Goal: Task Accomplishment & Management: Manage account settings

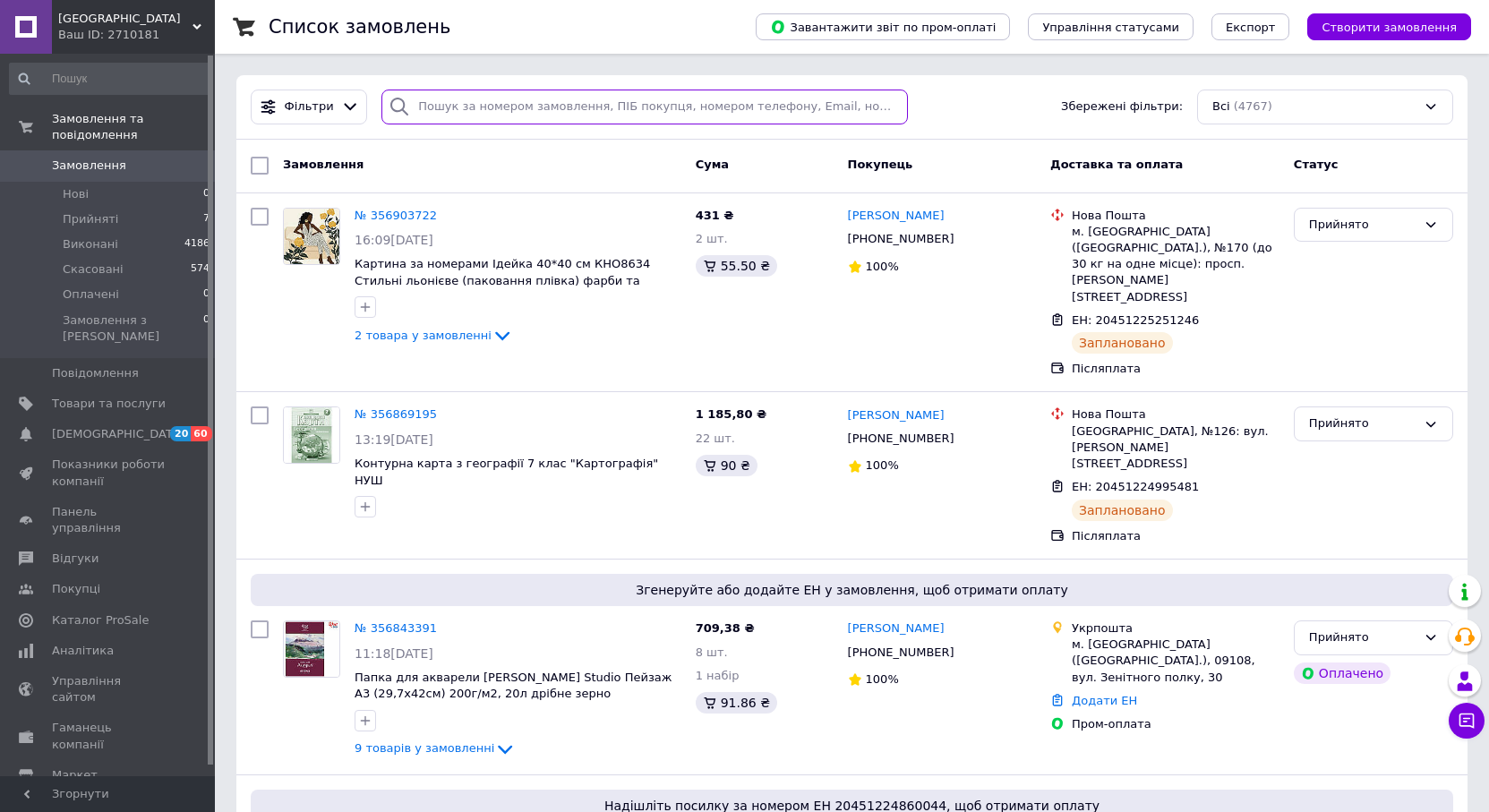
click at [457, 105] on input "search" at bounding box center [644, 107] width 526 height 35
paste input "356793383"
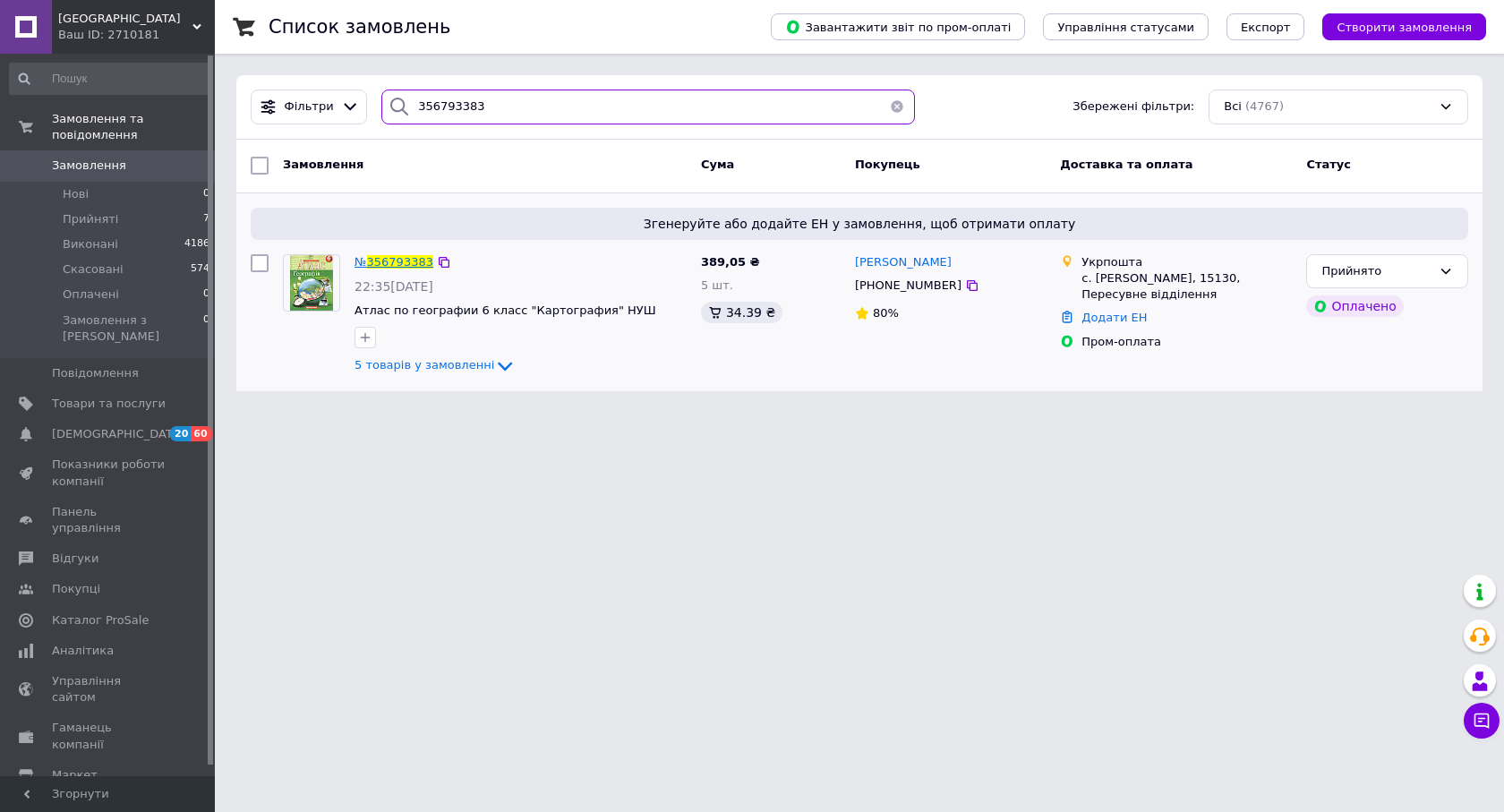
type input "356793383"
click at [401, 264] on span "356793383" at bounding box center [401, 262] width 66 height 14
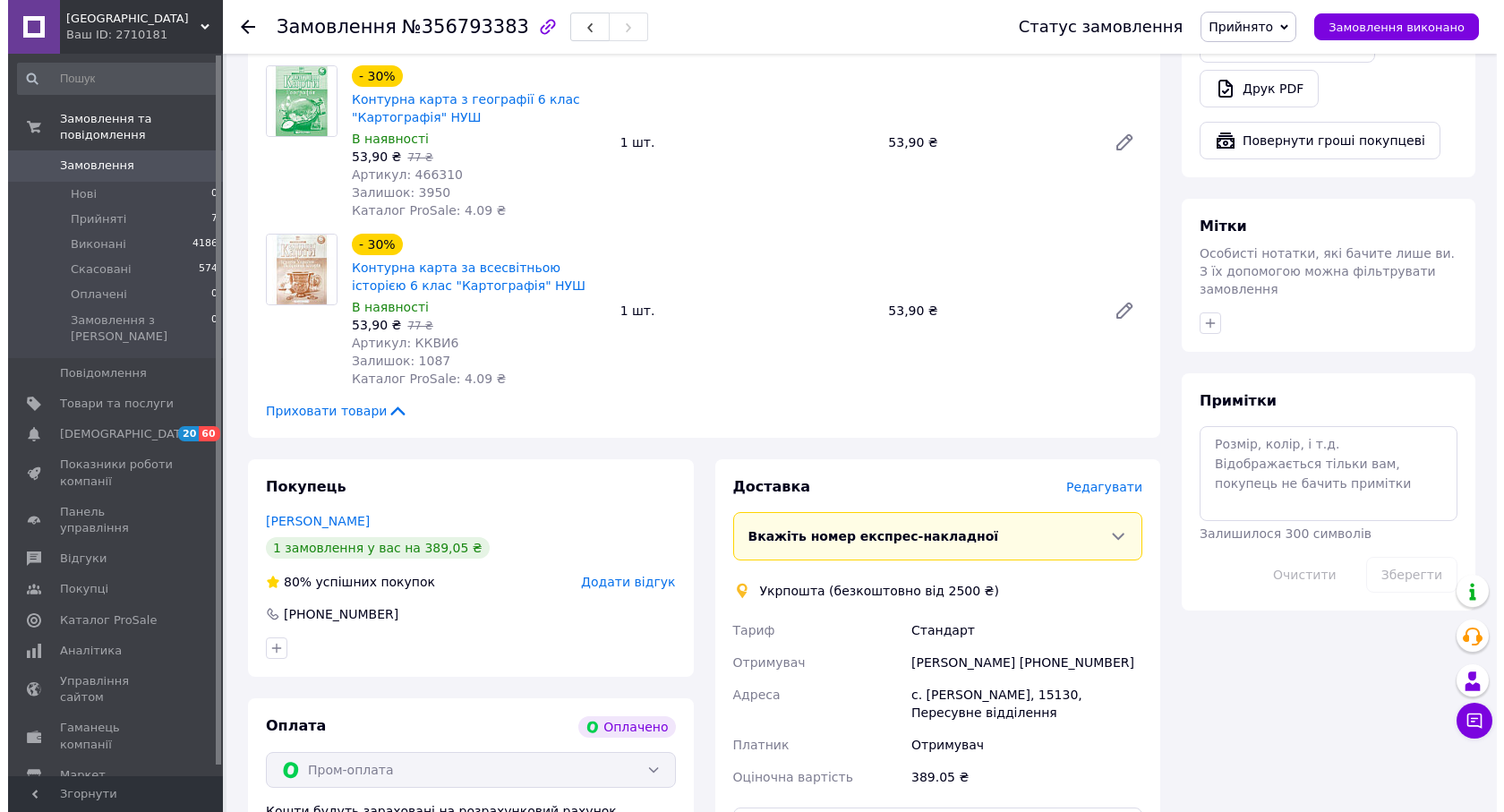
scroll to position [1253, 0]
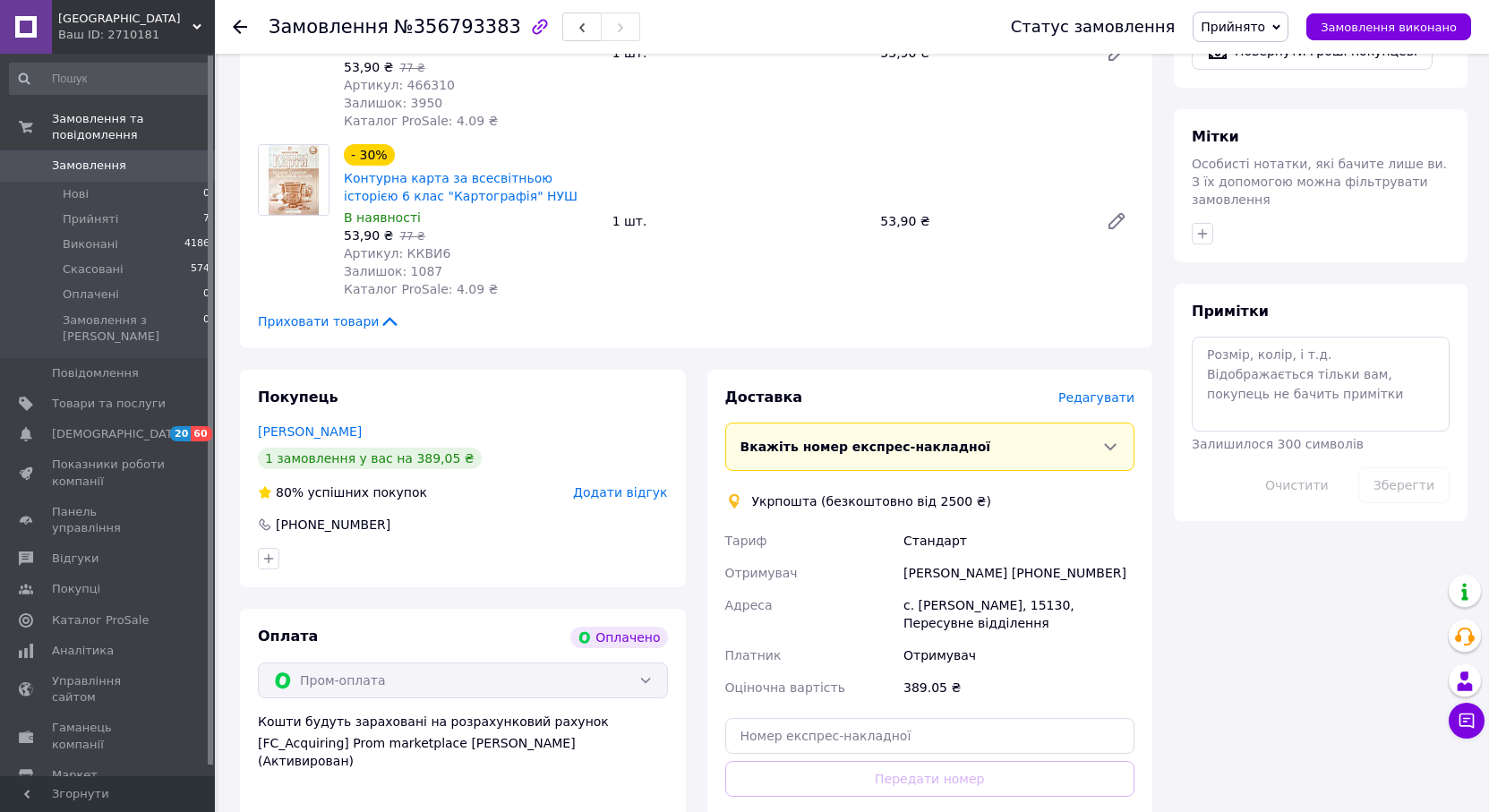
click at [1111, 390] on span "Редагувати" at bounding box center [1096, 398] width 76 height 15
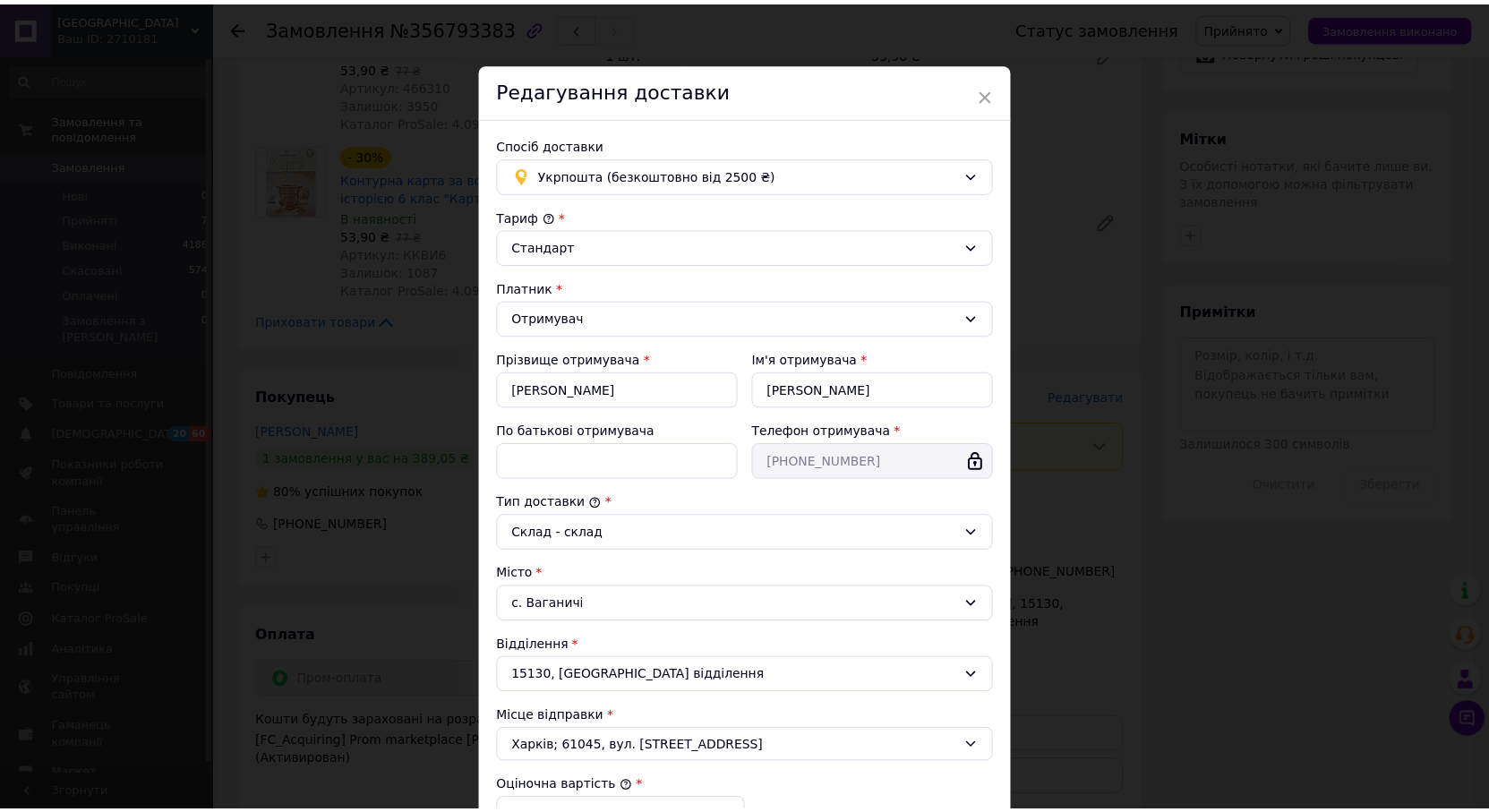
scroll to position [308, 0]
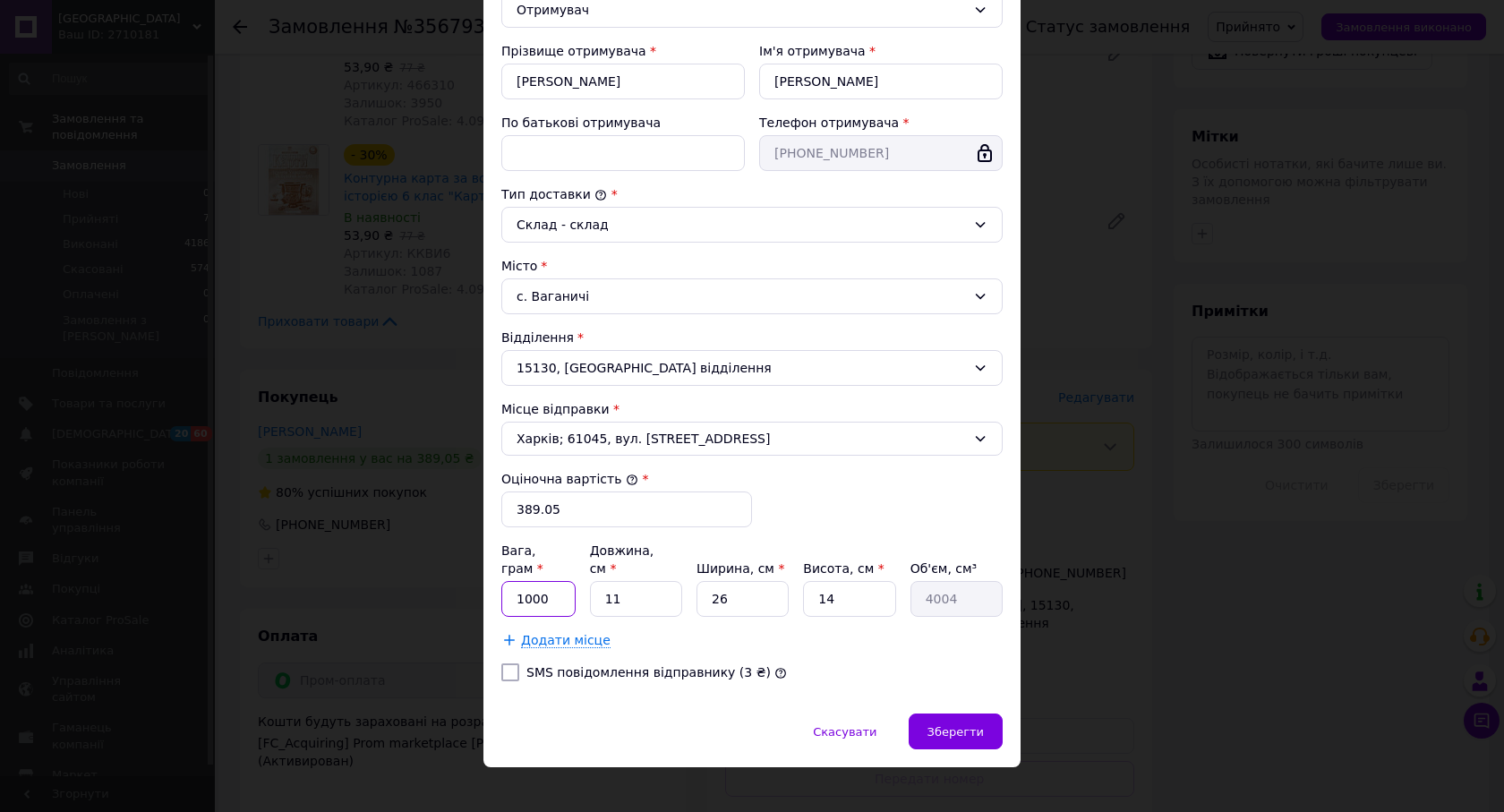
drag, startPoint x: 524, startPoint y: 582, endPoint x: 502, endPoint y: 582, distance: 22.0
click at [502, 582] on input "1000" at bounding box center [538, 598] width 74 height 36
type input "500"
drag, startPoint x: 628, startPoint y: 580, endPoint x: 556, endPoint y: 582, distance: 72.0
click at [557, 582] on div "Вага, грам * 500 Довжина, см * 11 Ширина, см * 26 Висота, см * 14 Об'єм, см³ 40…" at bounding box center [752, 580] width 502 height 75
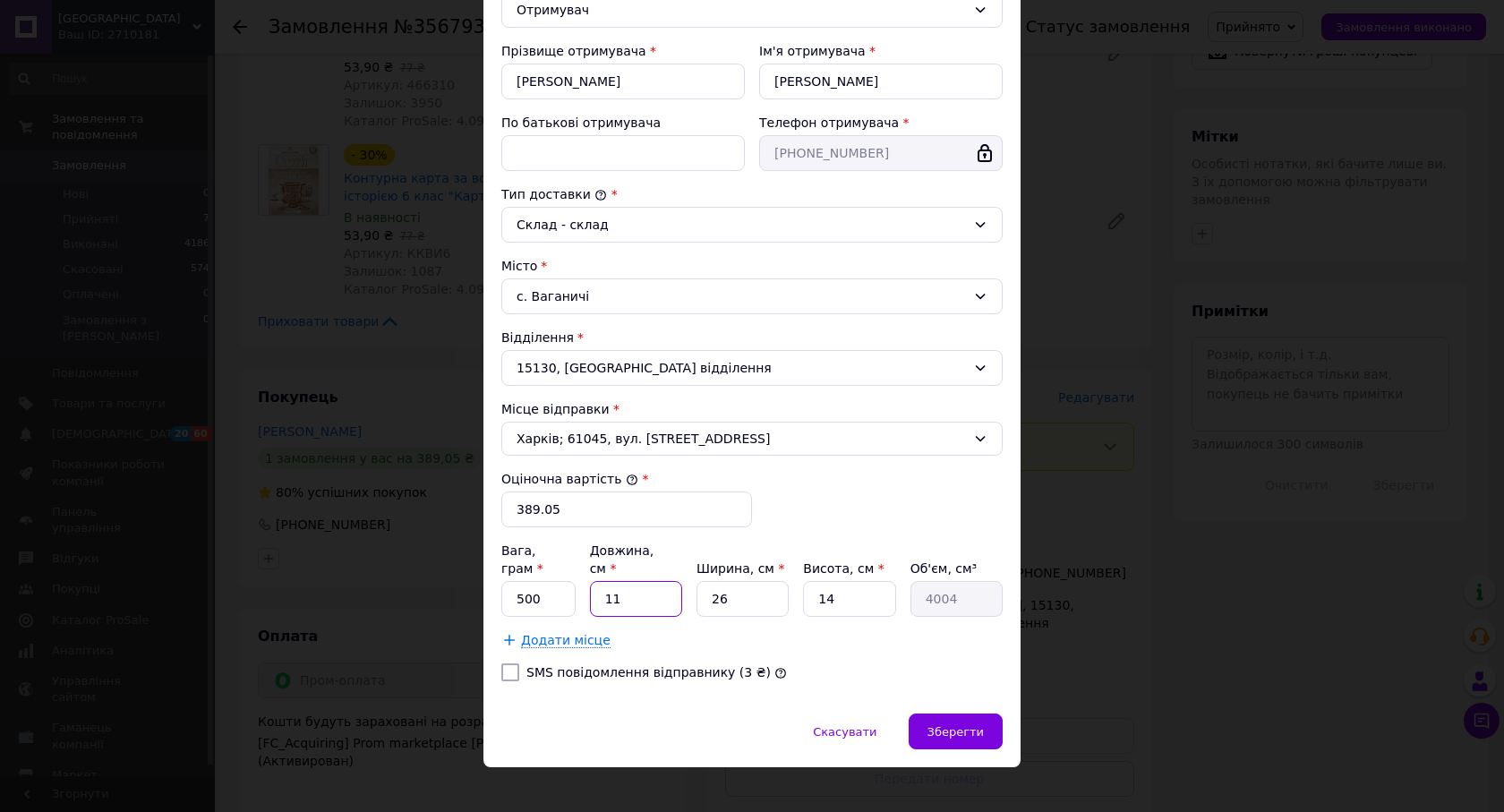
type input "2"
type input "728"
type input "22"
type input "8008"
type input "22"
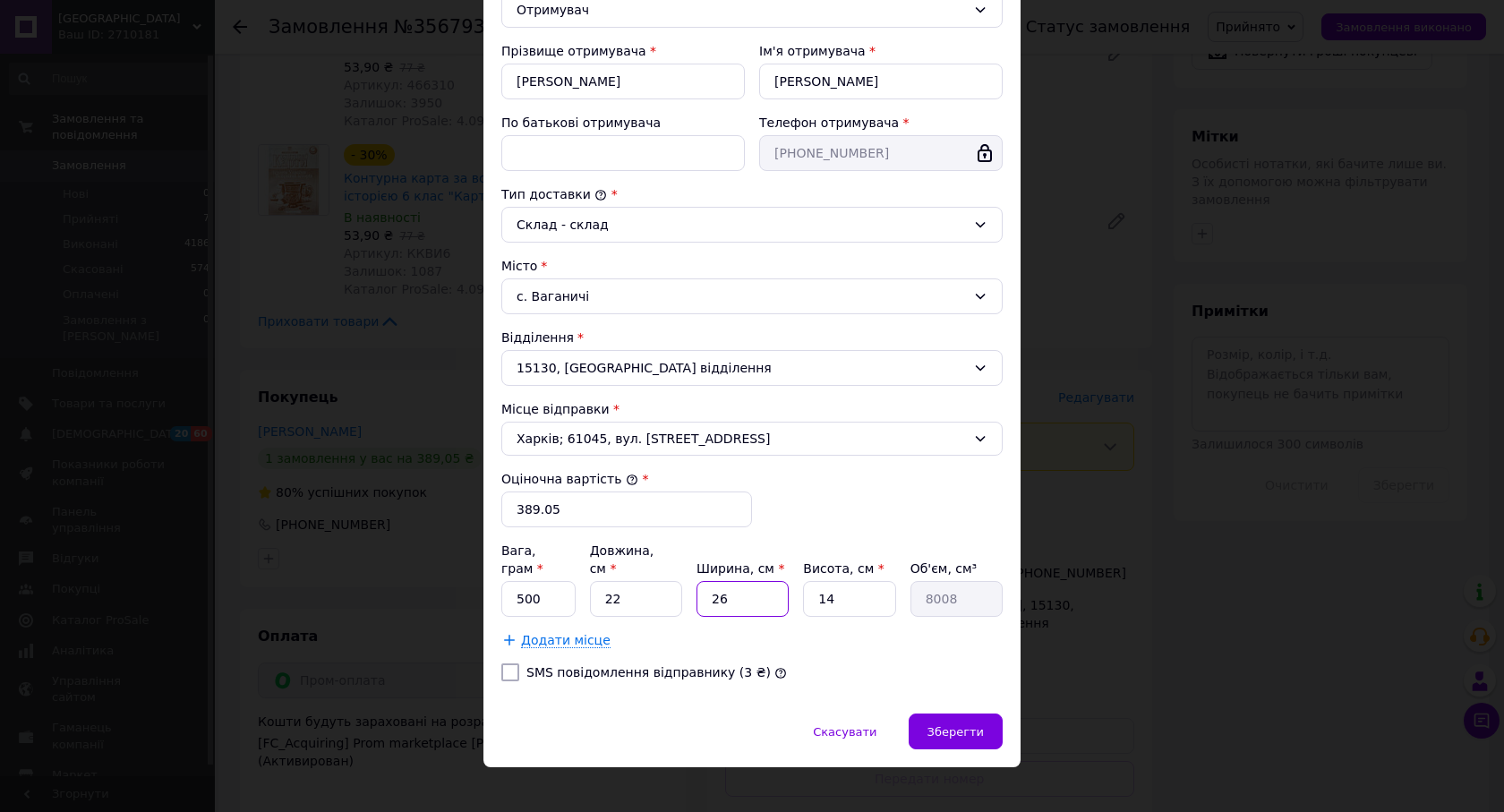
type input "3"
type input "924"
type input "31"
type input "9548"
type input "31"
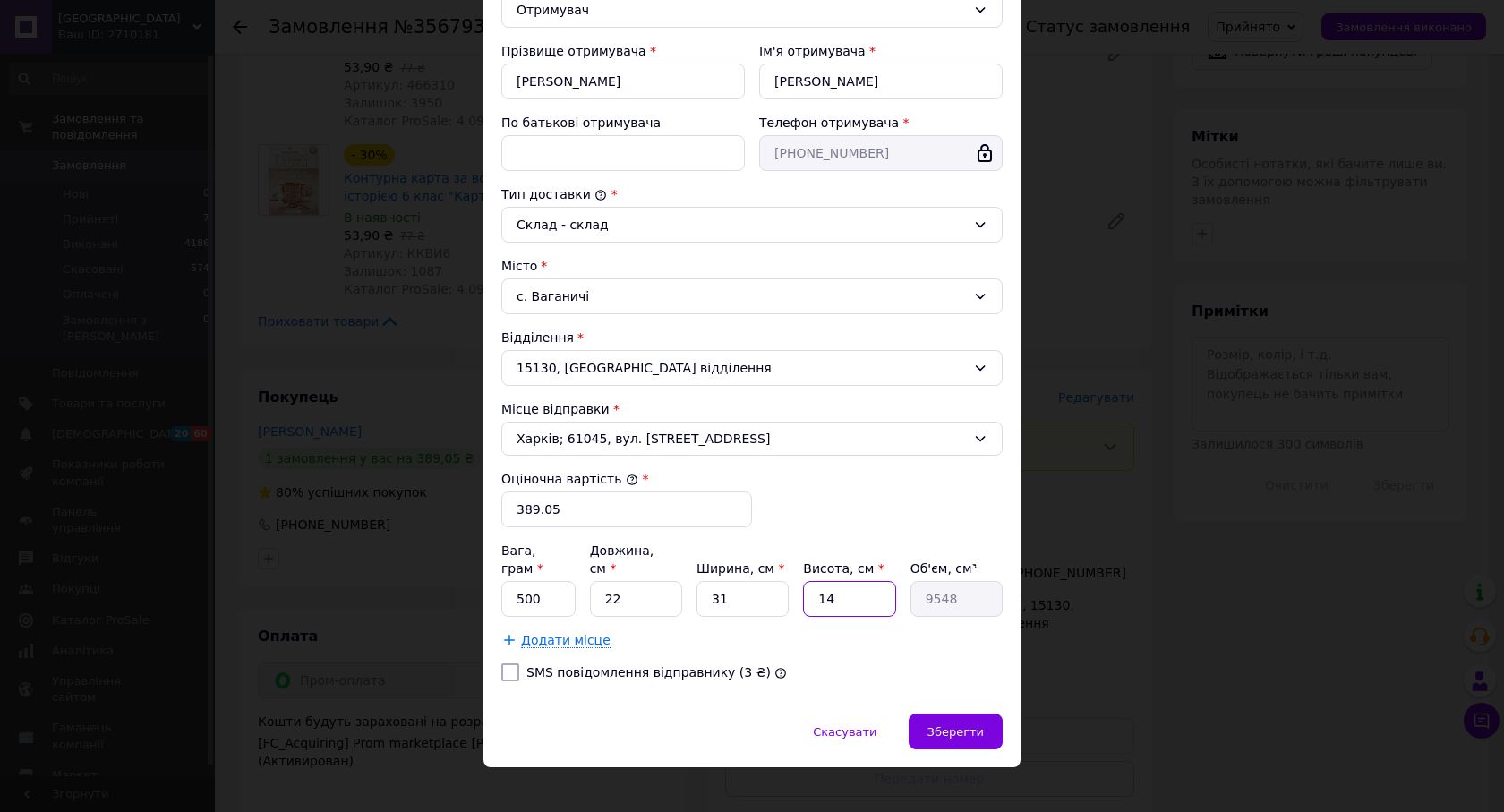
type input "2"
type input "1364"
drag, startPoint x: 830, startPoint y: 586, endPoint x: 795, endPoint y: 584, distance: 35.1
click at [795, 584] on div "Вага, грам * 500 Довжина, см * 22 Ширина, см * 31 Висота, см * 2 Об'єм, см³ 1364" at bounding box center [752, 580] width 502 height 75
type input "1"
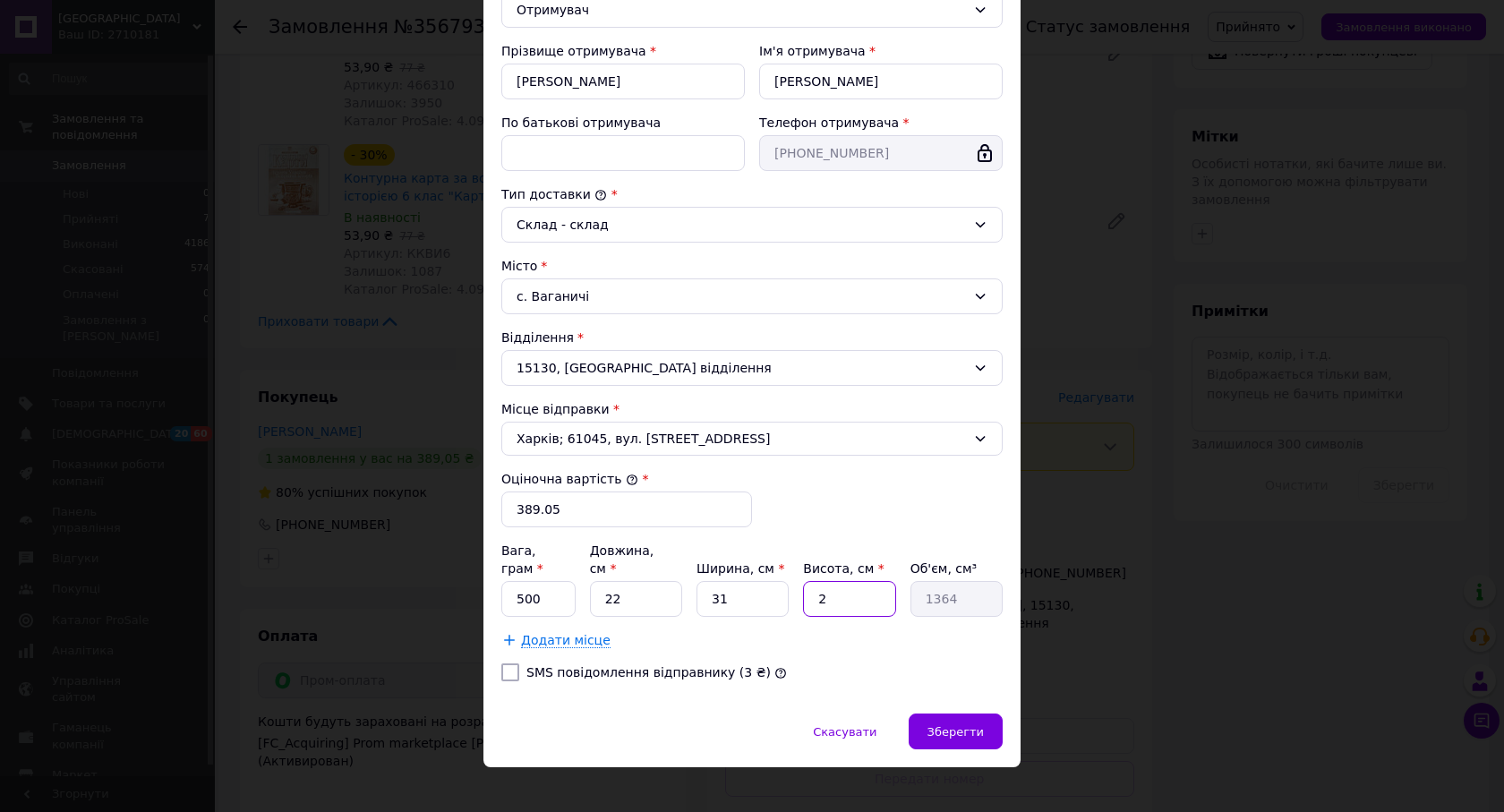
type input "682"
type input "1"
click at [963, 725] on span "Зберегти" at bounding box center [956, 731] width 56 height 14
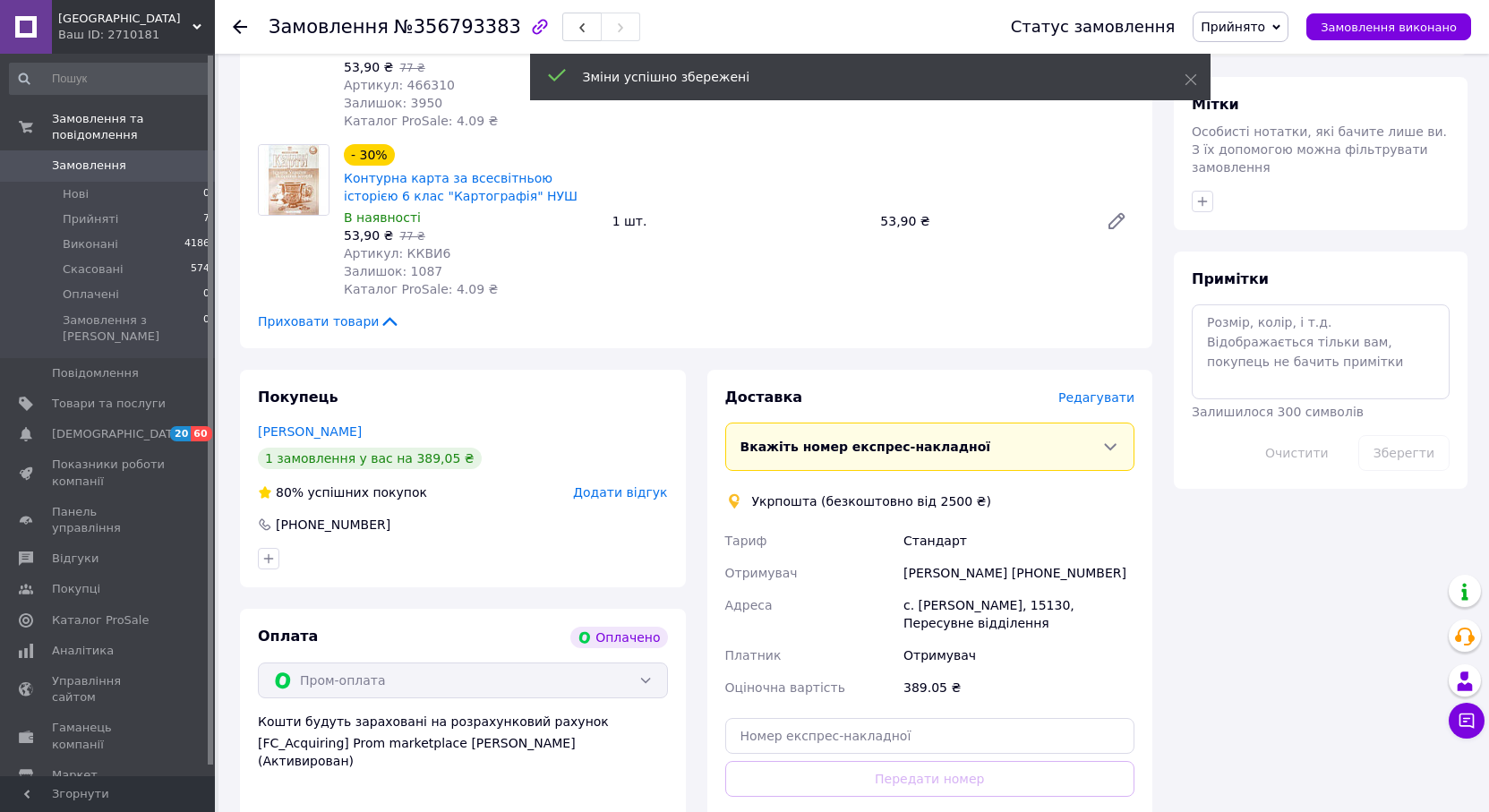
scroll to position [1432, 0]
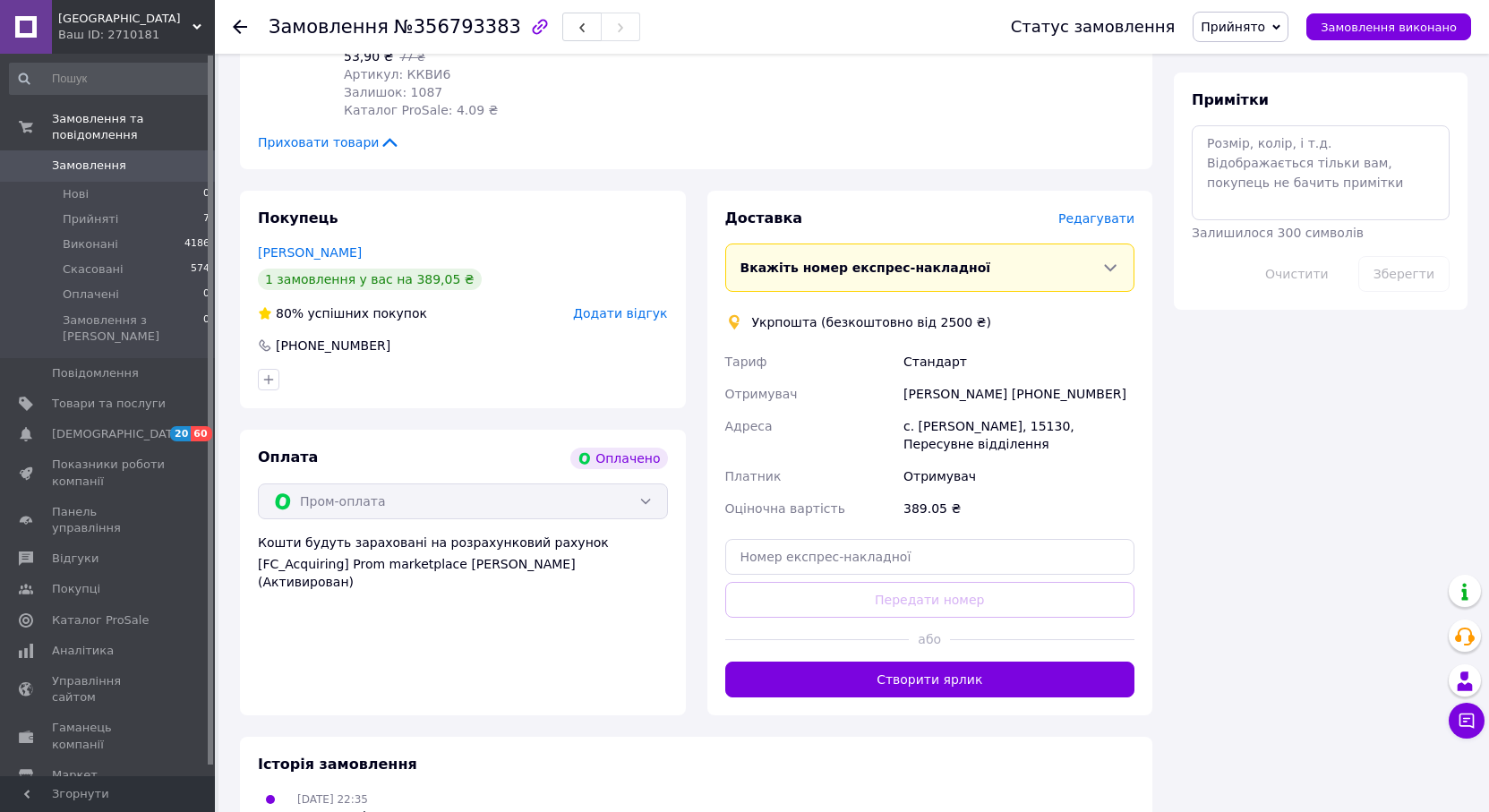
drag, startPoint x: 1138, startPoint y: 335, endPoint x: 1047, endPoint y: 348, distance: 91.9
click at [1052, 340] on div "Доставка [PERSON_NAME] Вкажіть номер експрес-накладної Обов'язково введіть номе…" at bounding box center [930, 453] width 446 height 524
copy div "380970454776"
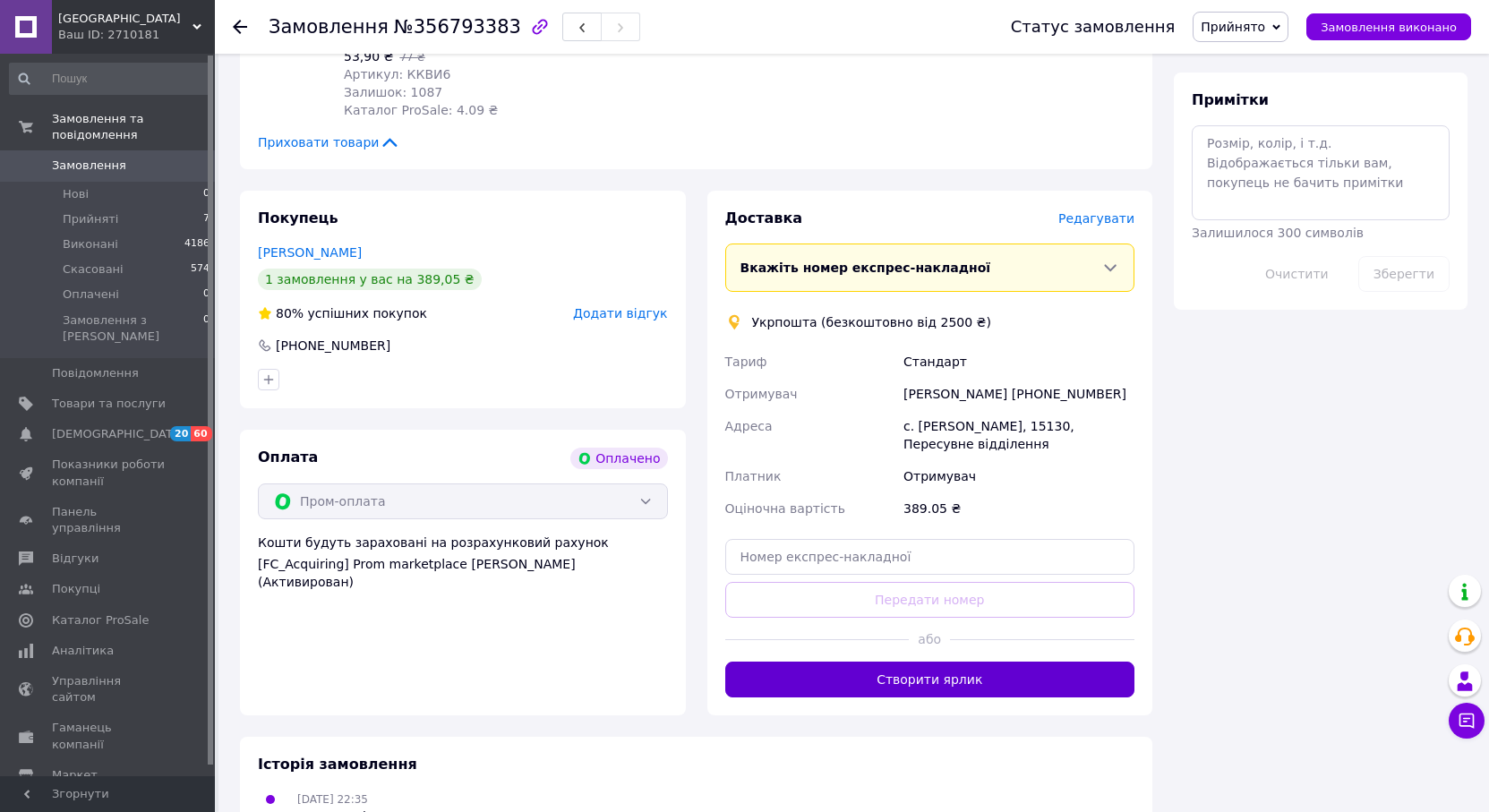
click at [907, 661] on button "Створити ярлик" at bounding box center [930, 679] width 410 height 36
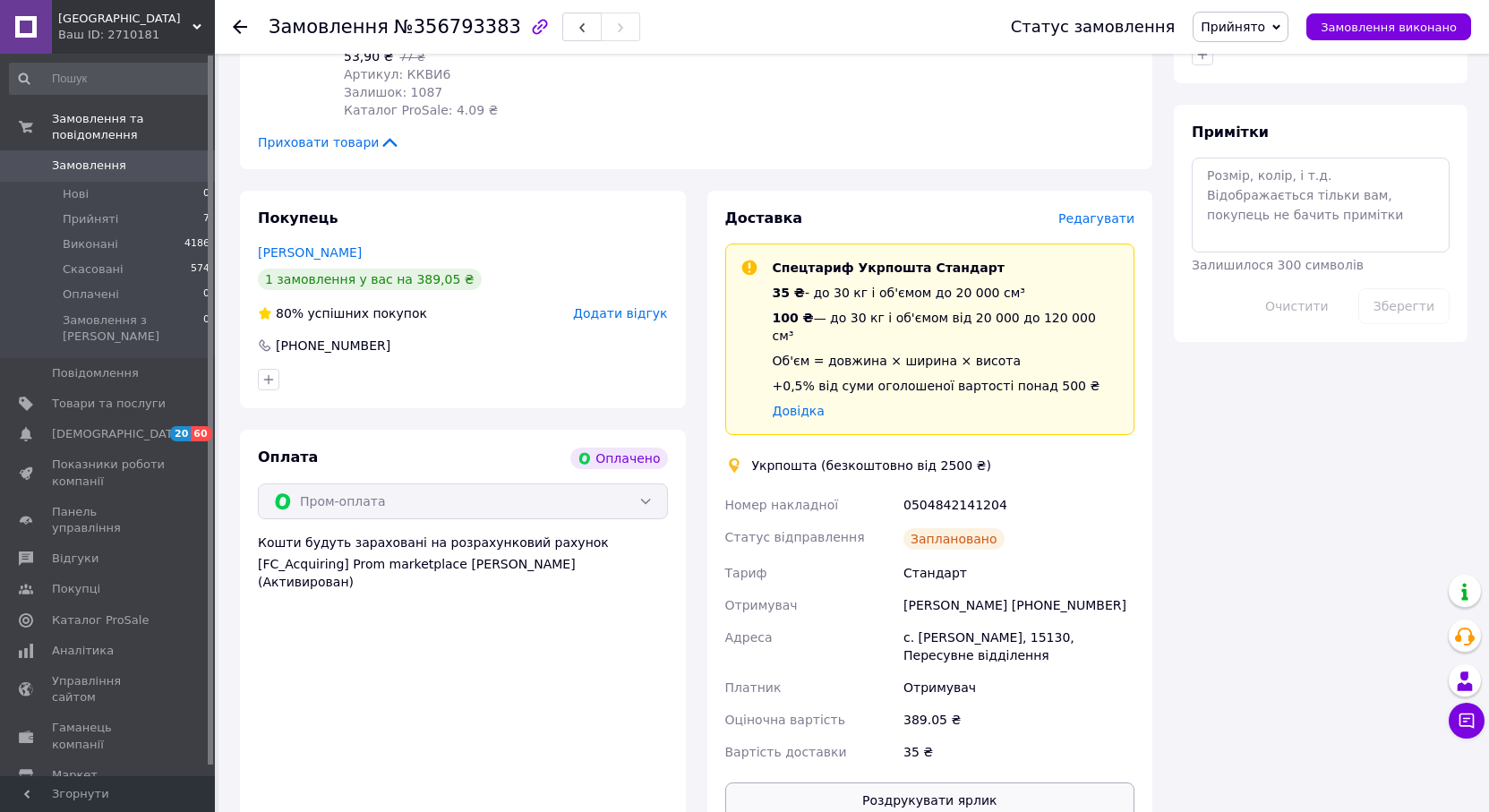
click at [949, 783] on button "Роздрукувати ярлик" at bounding box center [930, 800] width 410 height 36
click at [113, 158] on span "Замовлення" at bounding box center [89, 166] width 74 height 17
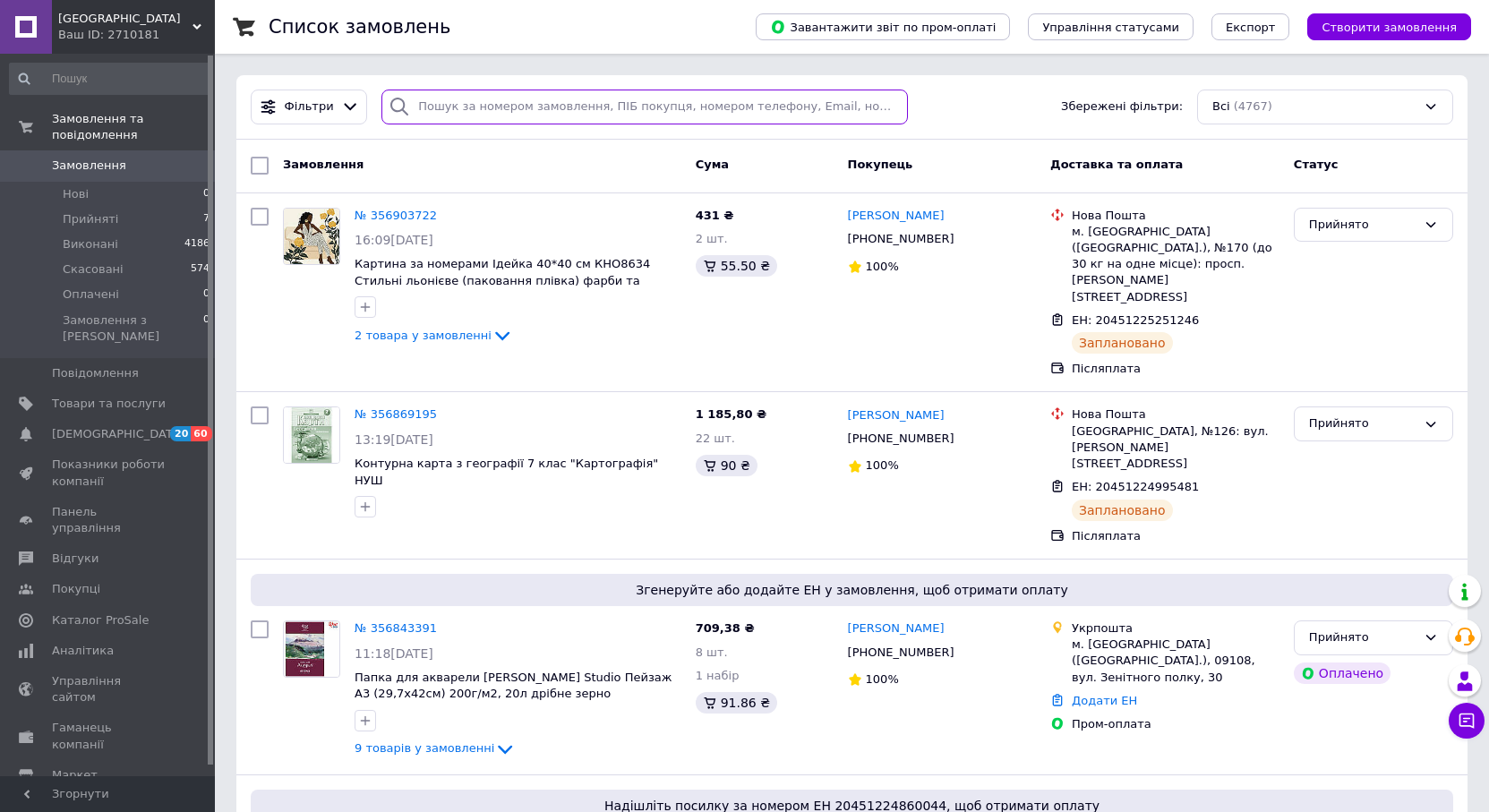
click at [453, 106] on input "search" at bounding box center [644, 107] width 526 height 35
paste input "356843391"
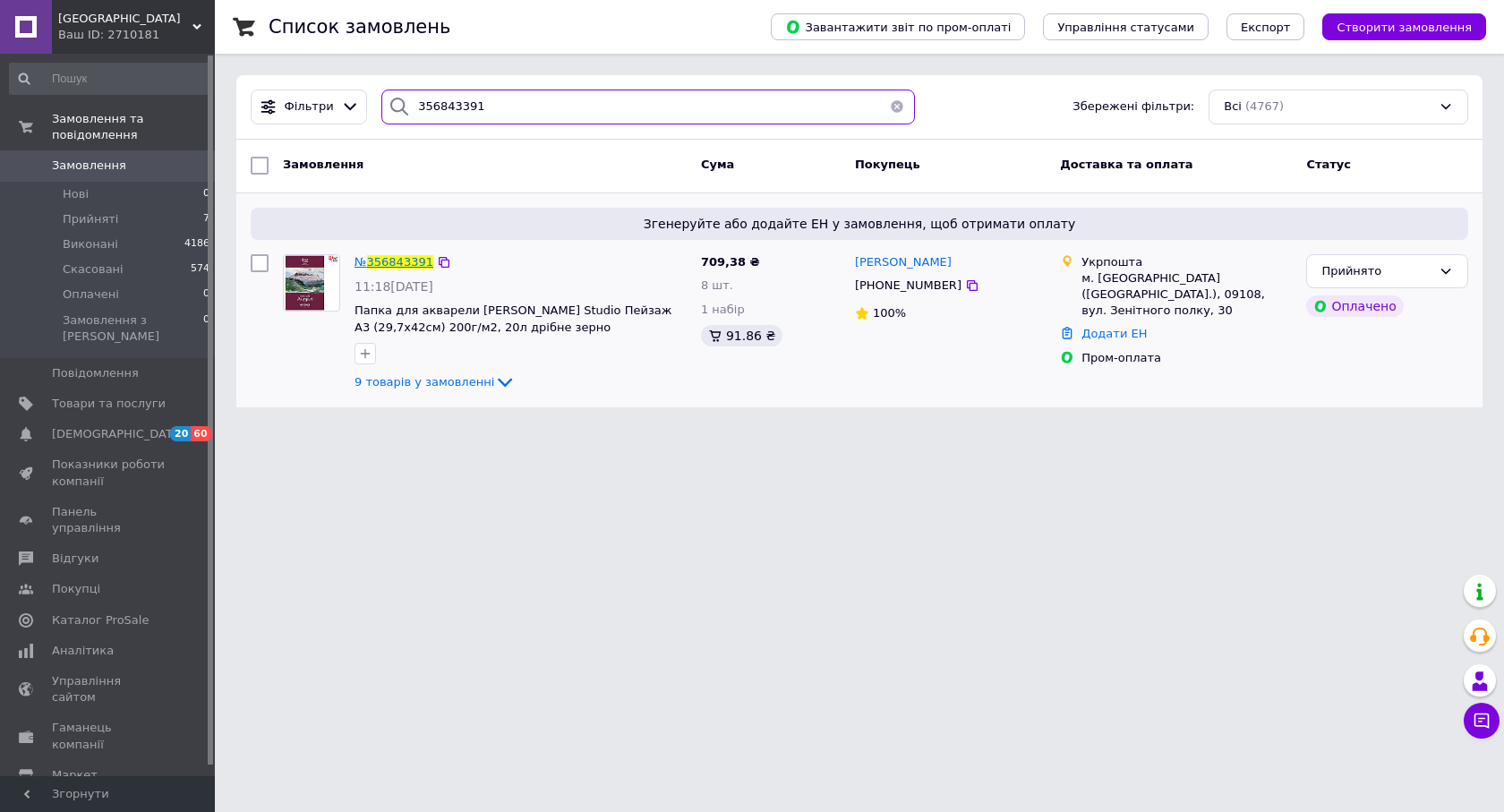
type input "356843391"
click at [404, 265] on span "356843391" at bounding box center [401, 262] width 66 height 14
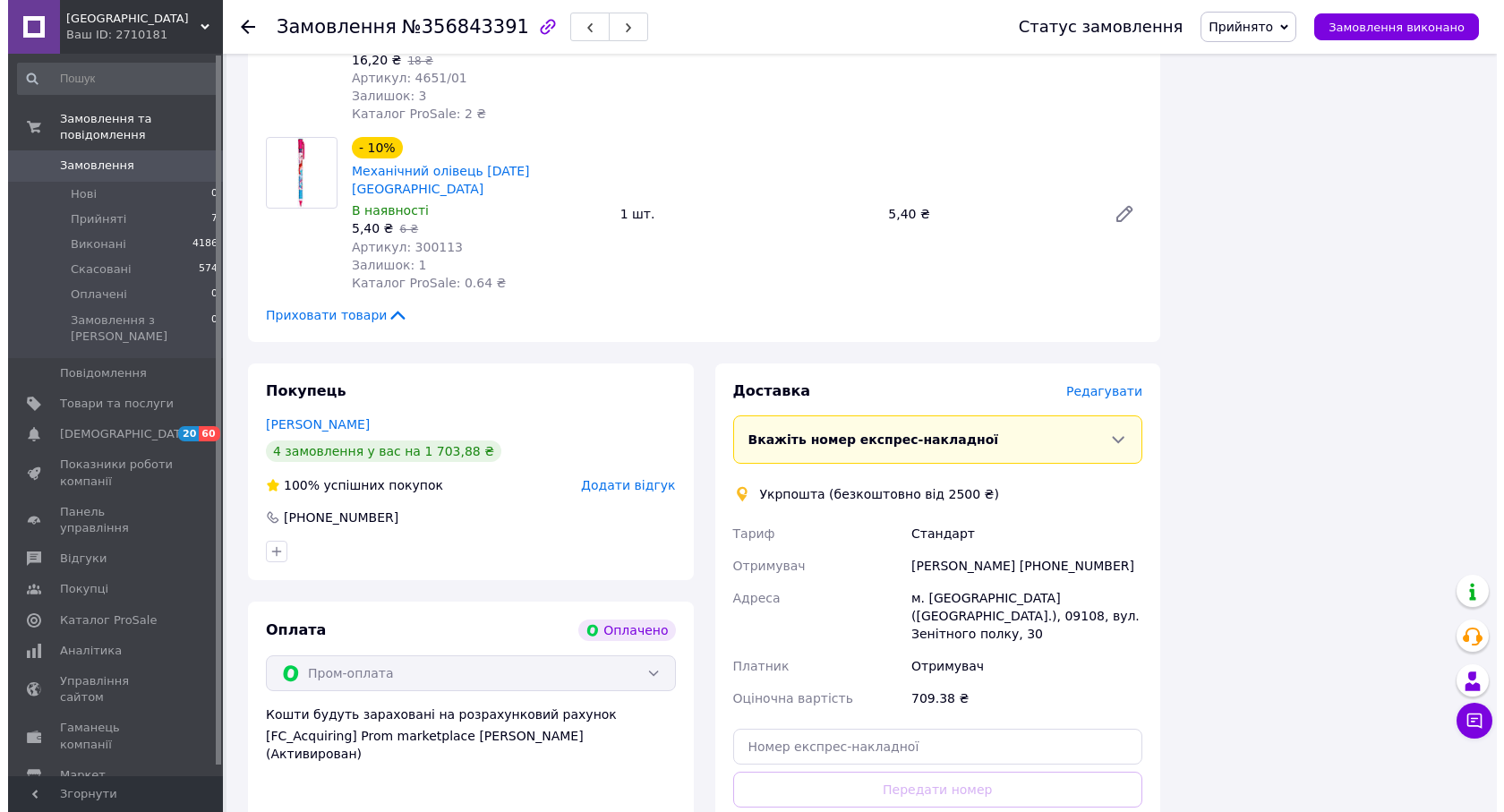
scroll to position [2058, 0]
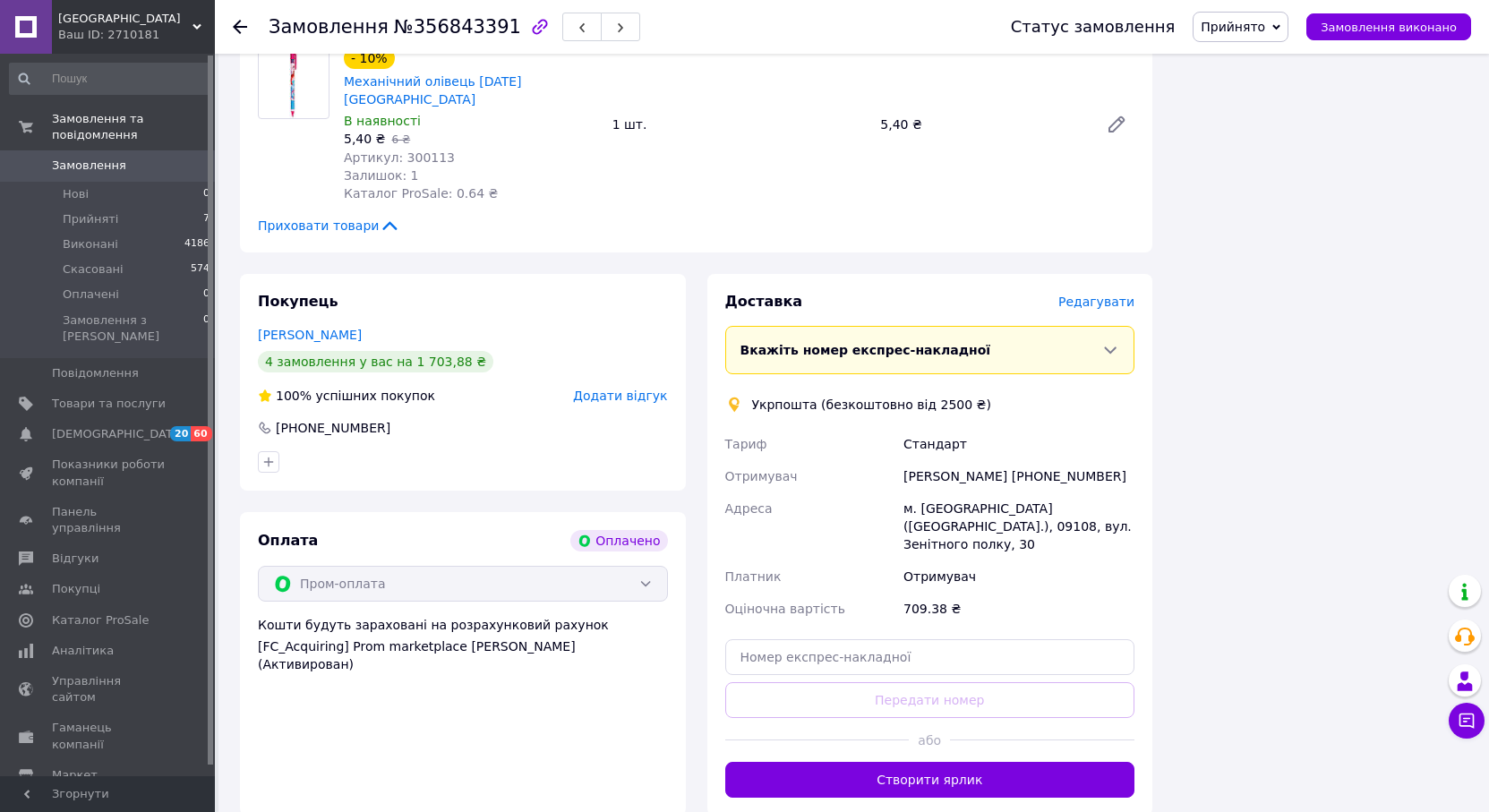
click at [1103, 295] on span "Редагувати" at bounding box center [1096, 302] width 76 height 15
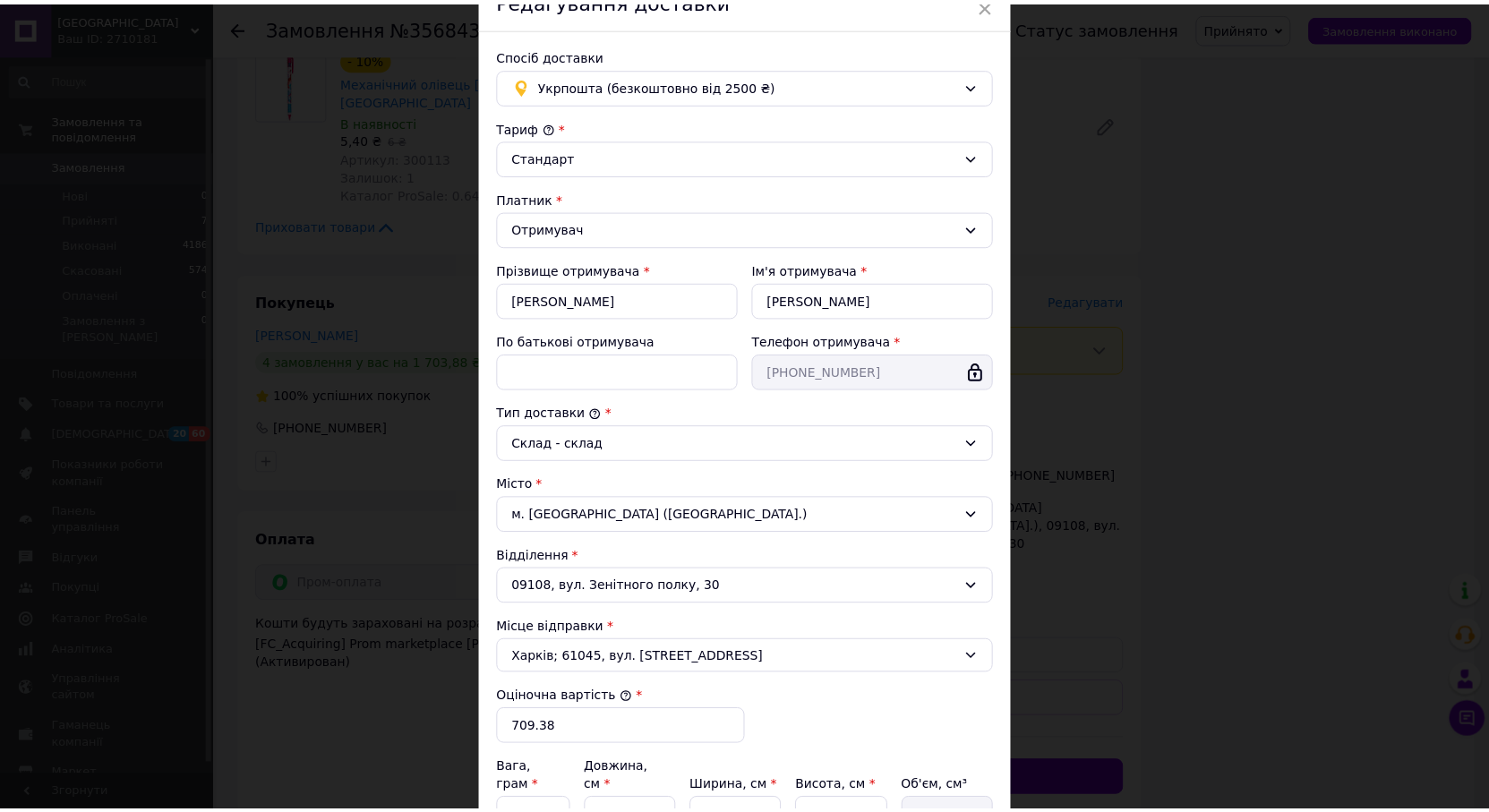
scroll to position [308, 0]
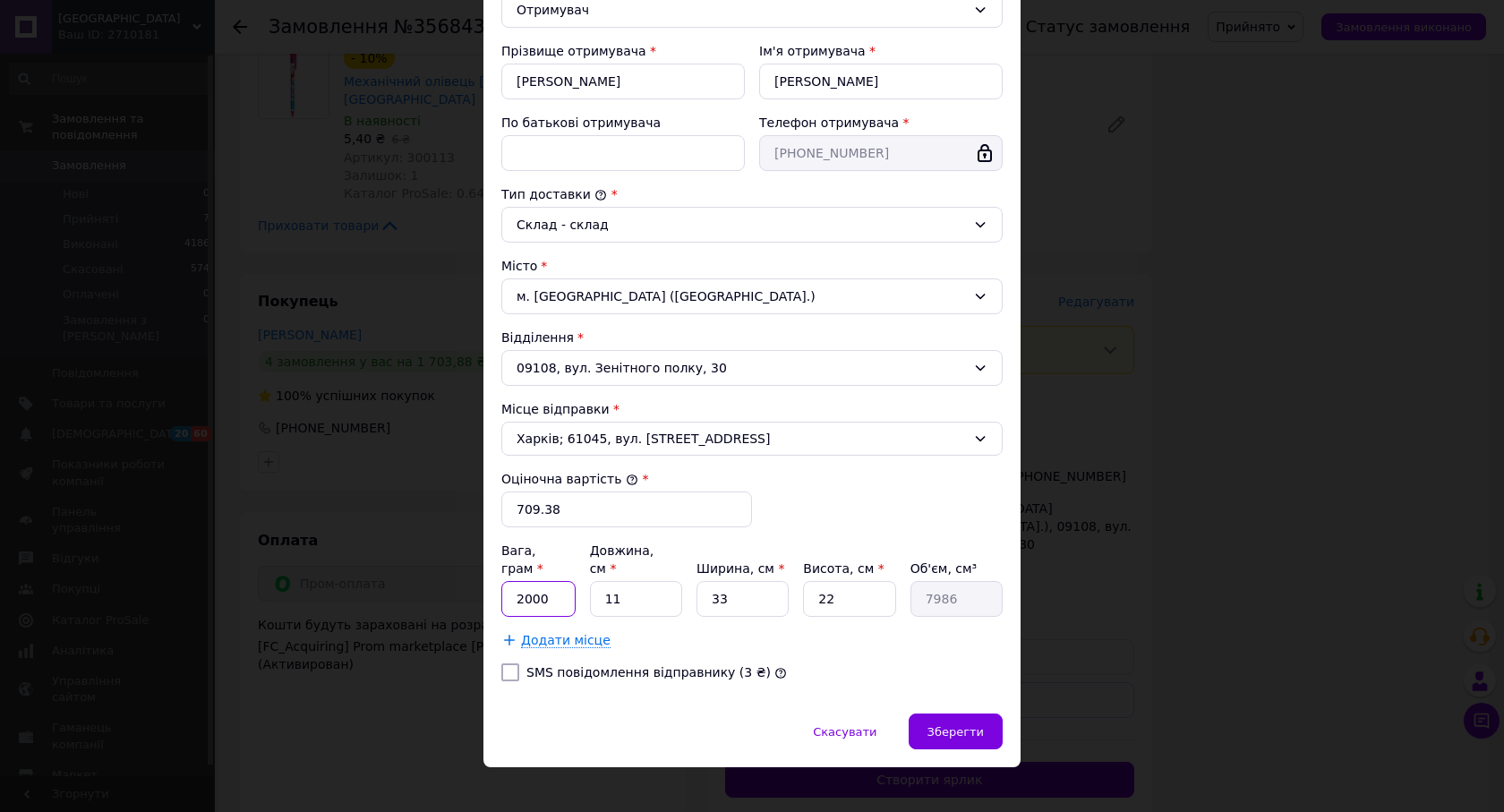
drag, startPoint x: 520, startPoint y: 580, endPoint x: 584, endPoint y: 579, distance: 64.0
click at [584, 579] on div "Вага, грам * 2000 Довжина, см * 11 Ширина, см * 33 Висота, см * 22 Об'єм, см³ 7…" at bounding box center [752, 580] width 502 height 75
type input "2400"
type input "4"
type input "2904"
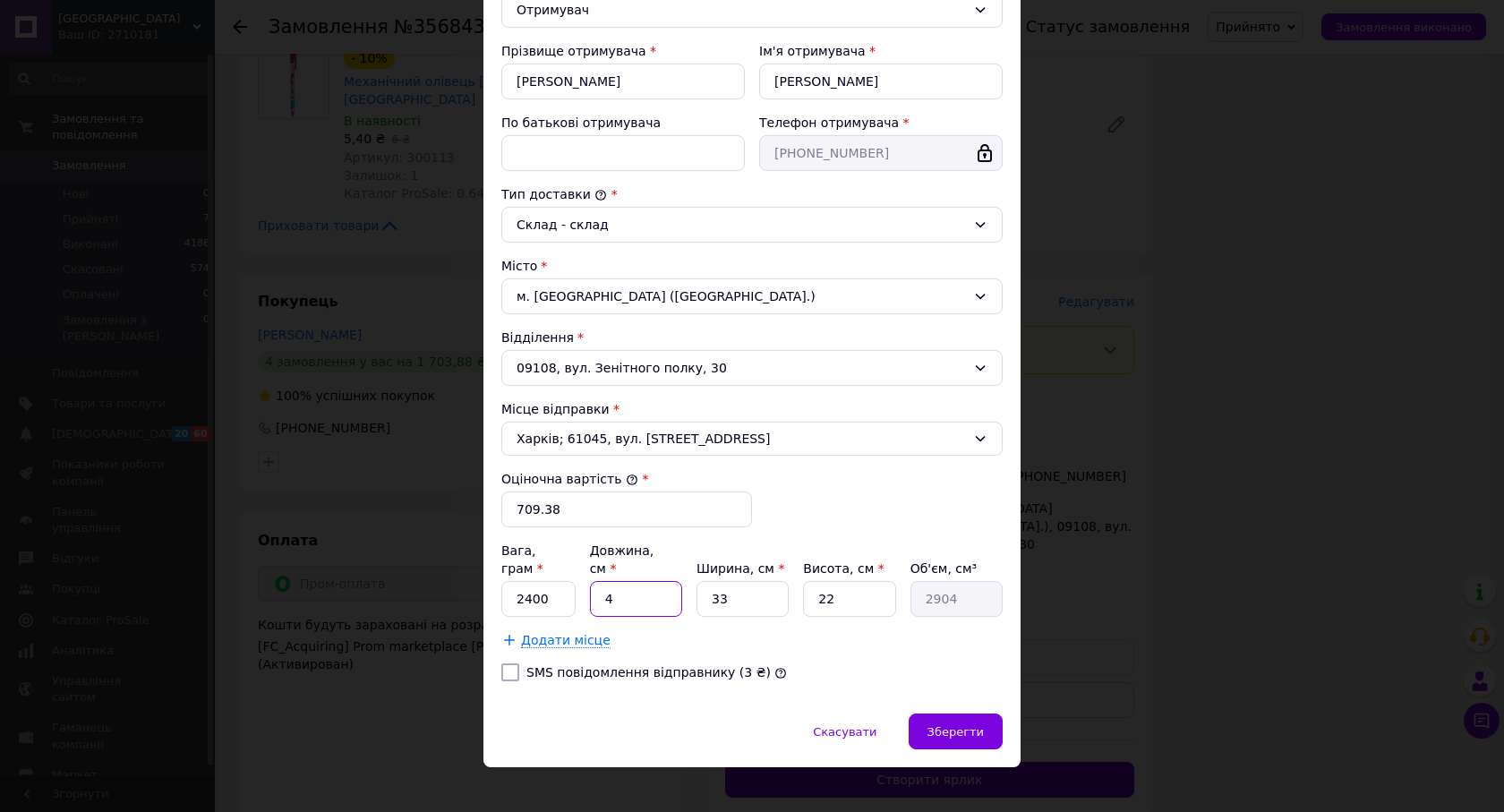
type input "43"
type input "31218"
type input "43"
type input "6"
type input "5676"
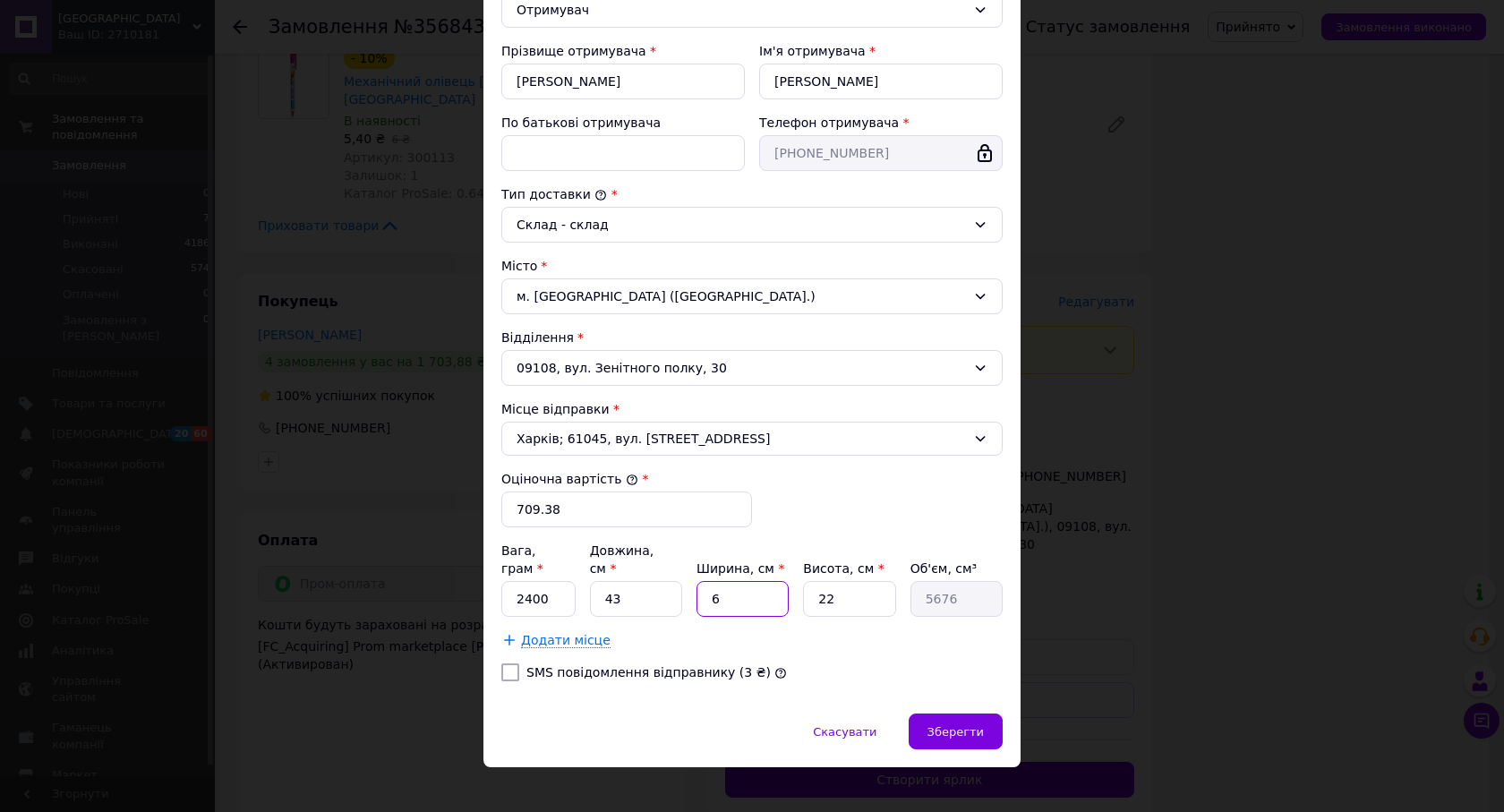
type input "6"
type input "3"
type input "774"
type input "31"
type input "7998"
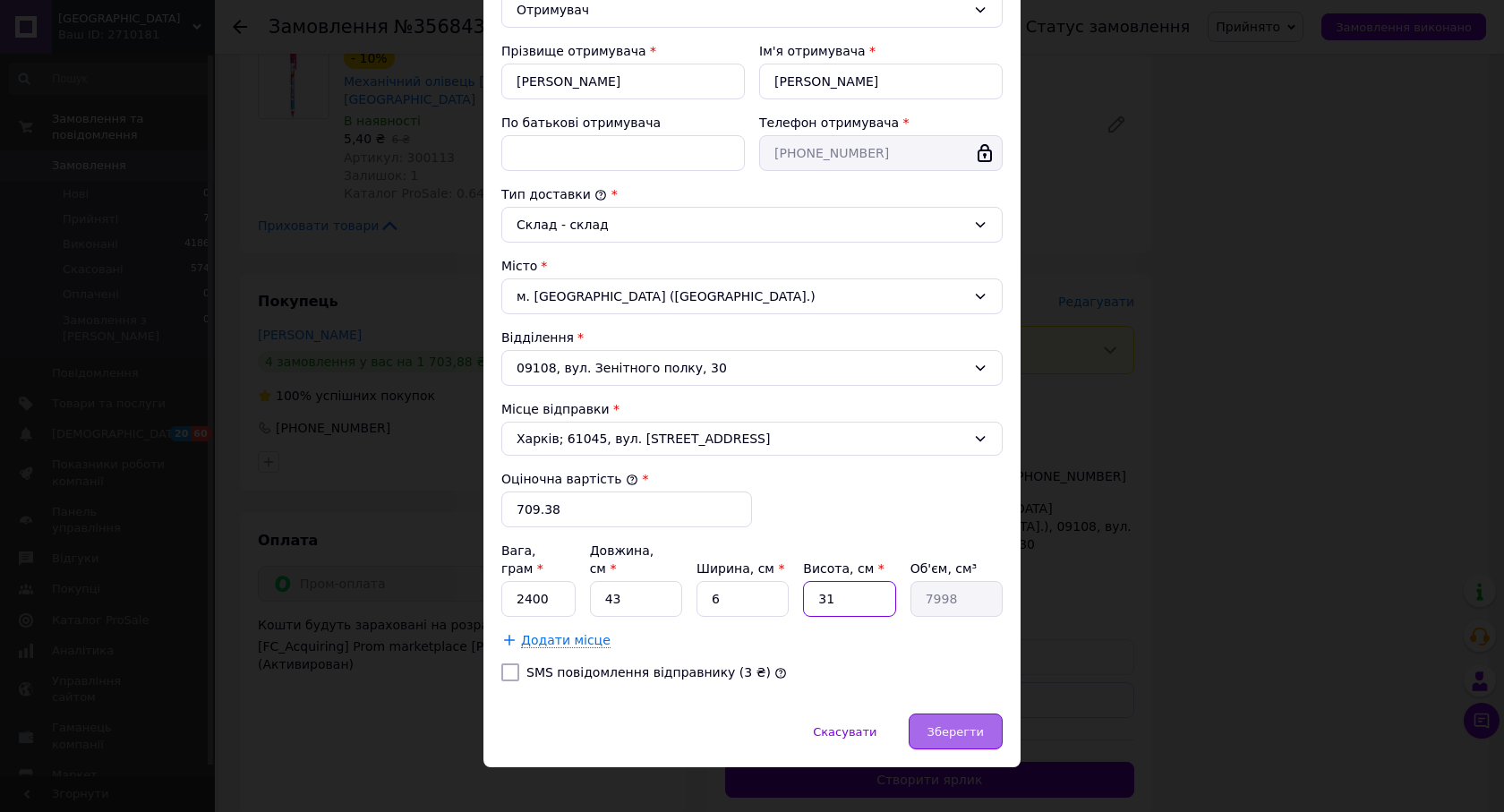
type input "31"
click at [975, 725] on span "Зберегти" at bounding box center [956, 731] width 56 height 14
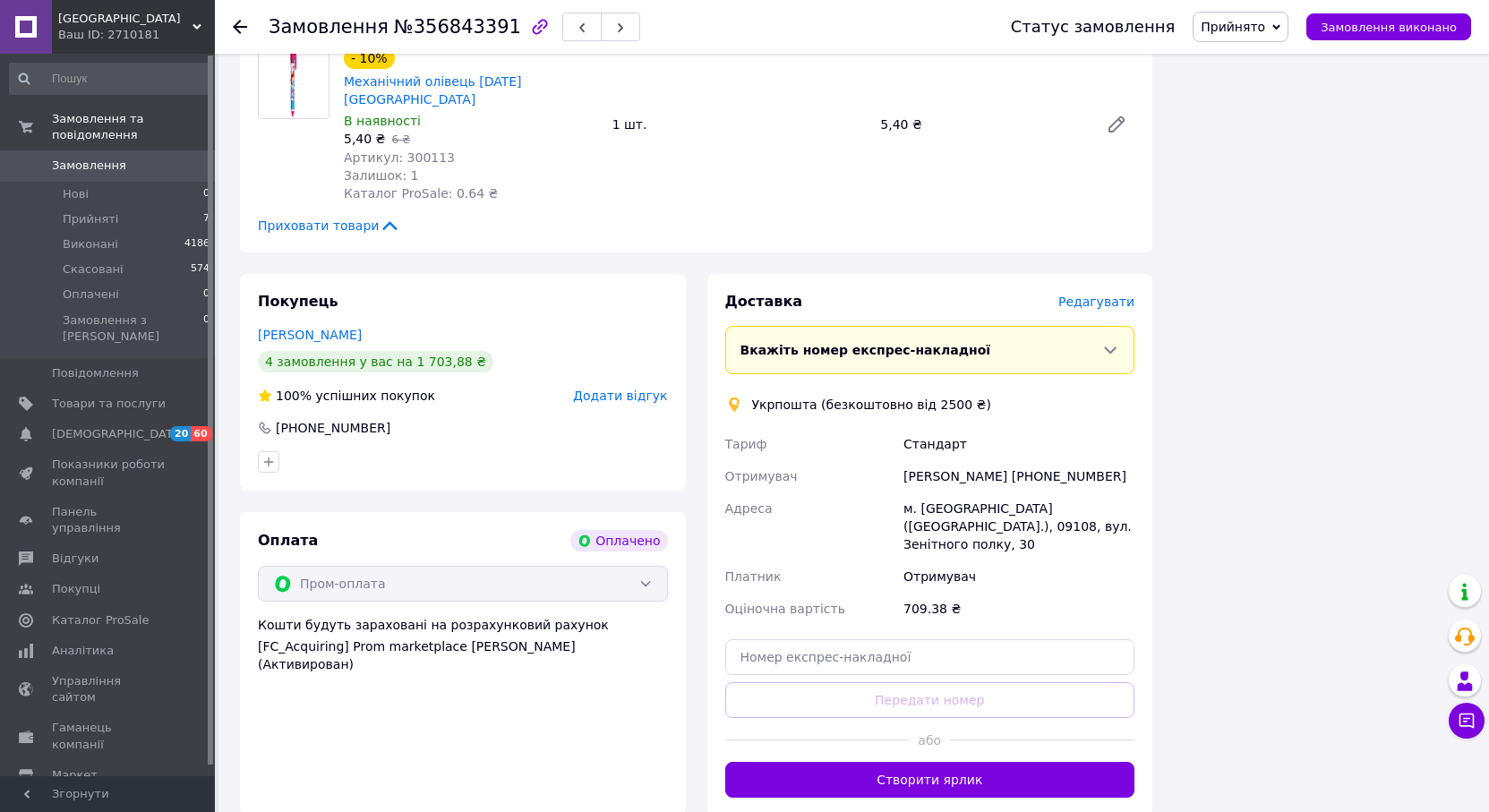
drag, startPoint x: 1110, startPoint y: 384, endPoint x: 1019, endPoint y: 389, distance: 91.1
click at [1019, 460] on div "[PERSON_NAME] [PHONE_NUMBER]" at bounding box center [1018, 476] width 238 height 32
copy div "380675861850"
click at [950, 761] on button "Створити ярлик" at bounding box center [930, 779] width 410 height 36
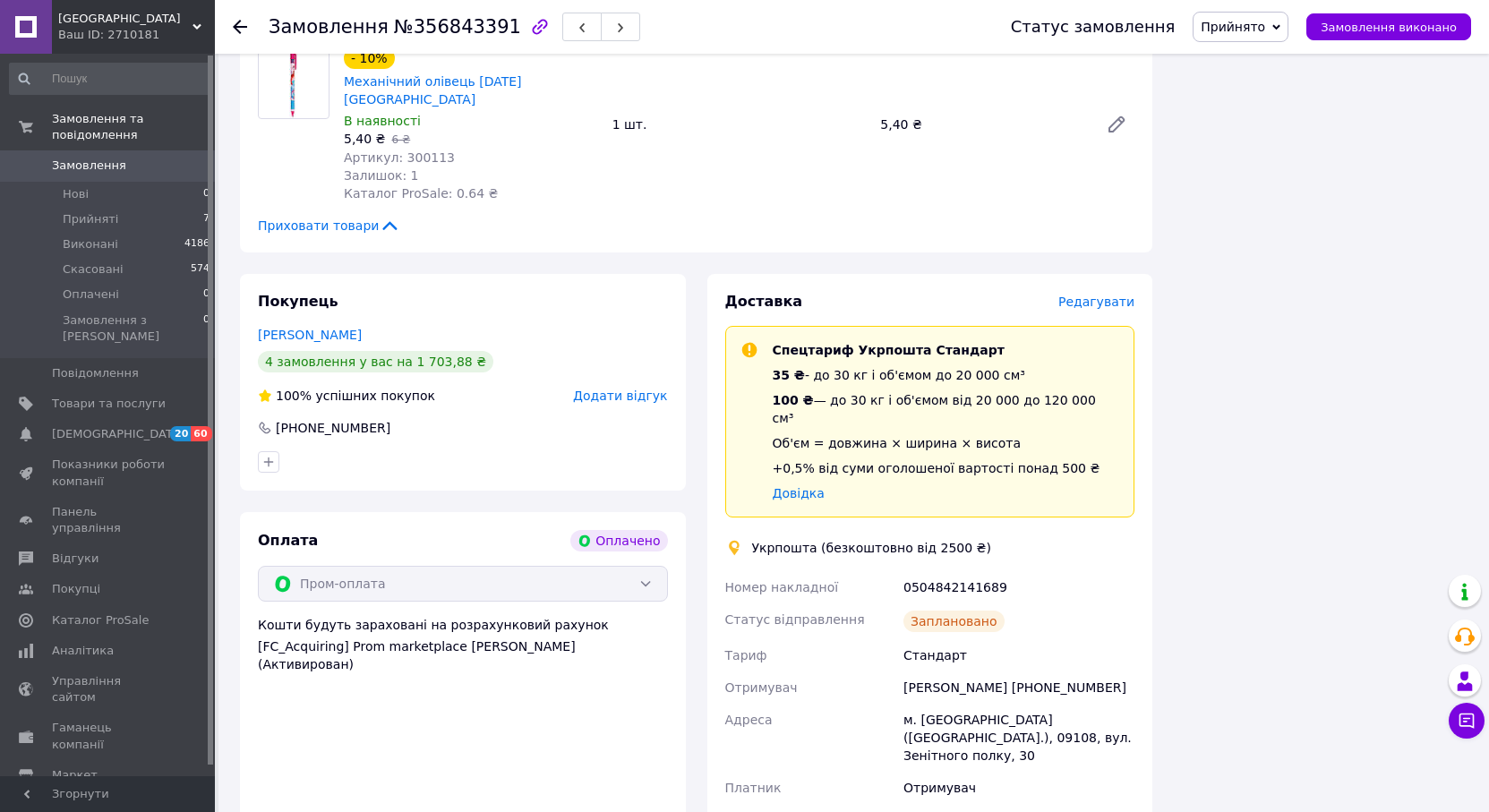
scroll to position [2238, 0]
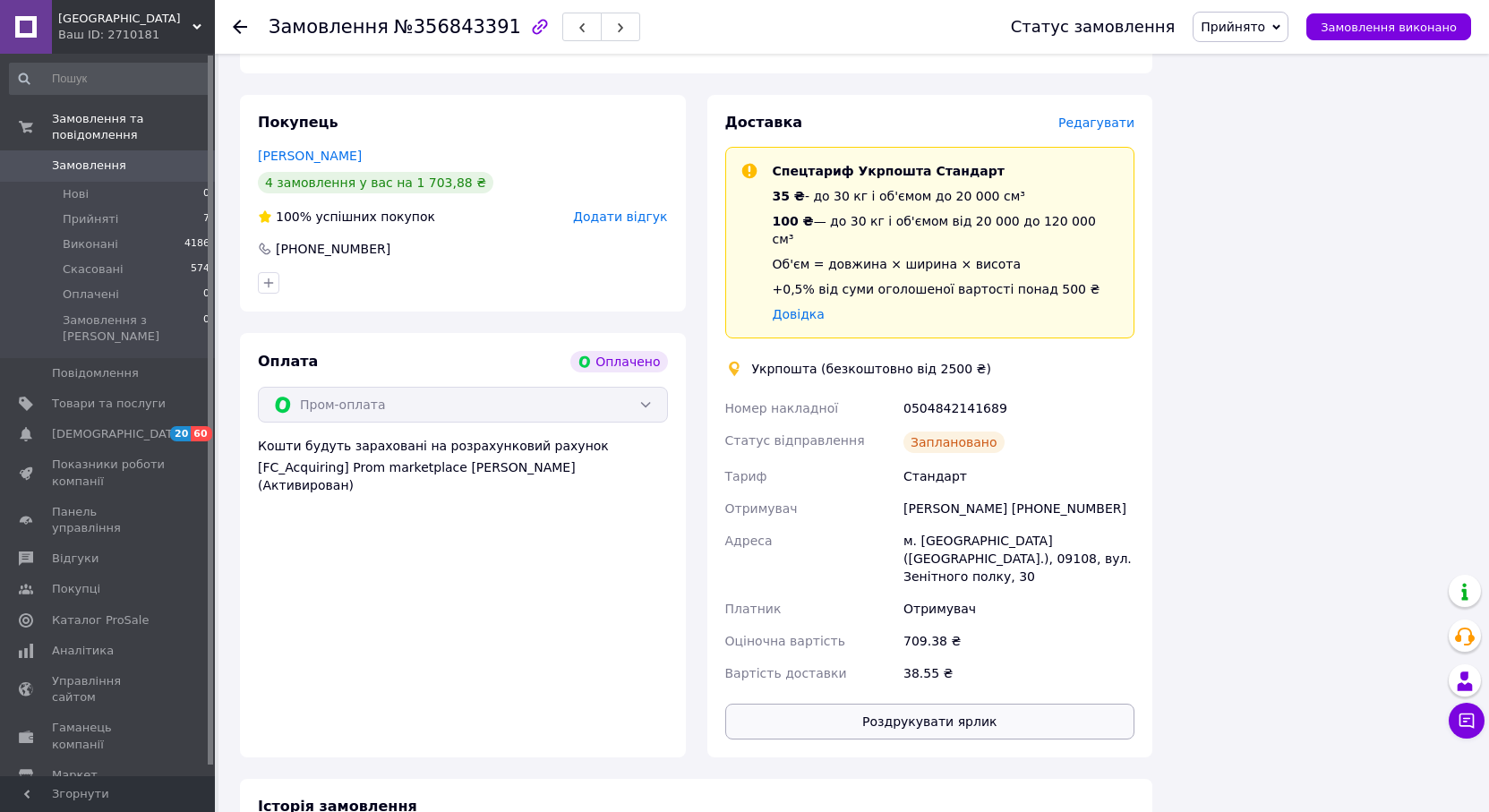
click at [942, 704] on button "Роздрукувати ярлик" at bounding box center [930, 721] width 410 height 36
click at [77, 158] on span "Замовлення" at bounding box center [89, 166] width 74 height 17
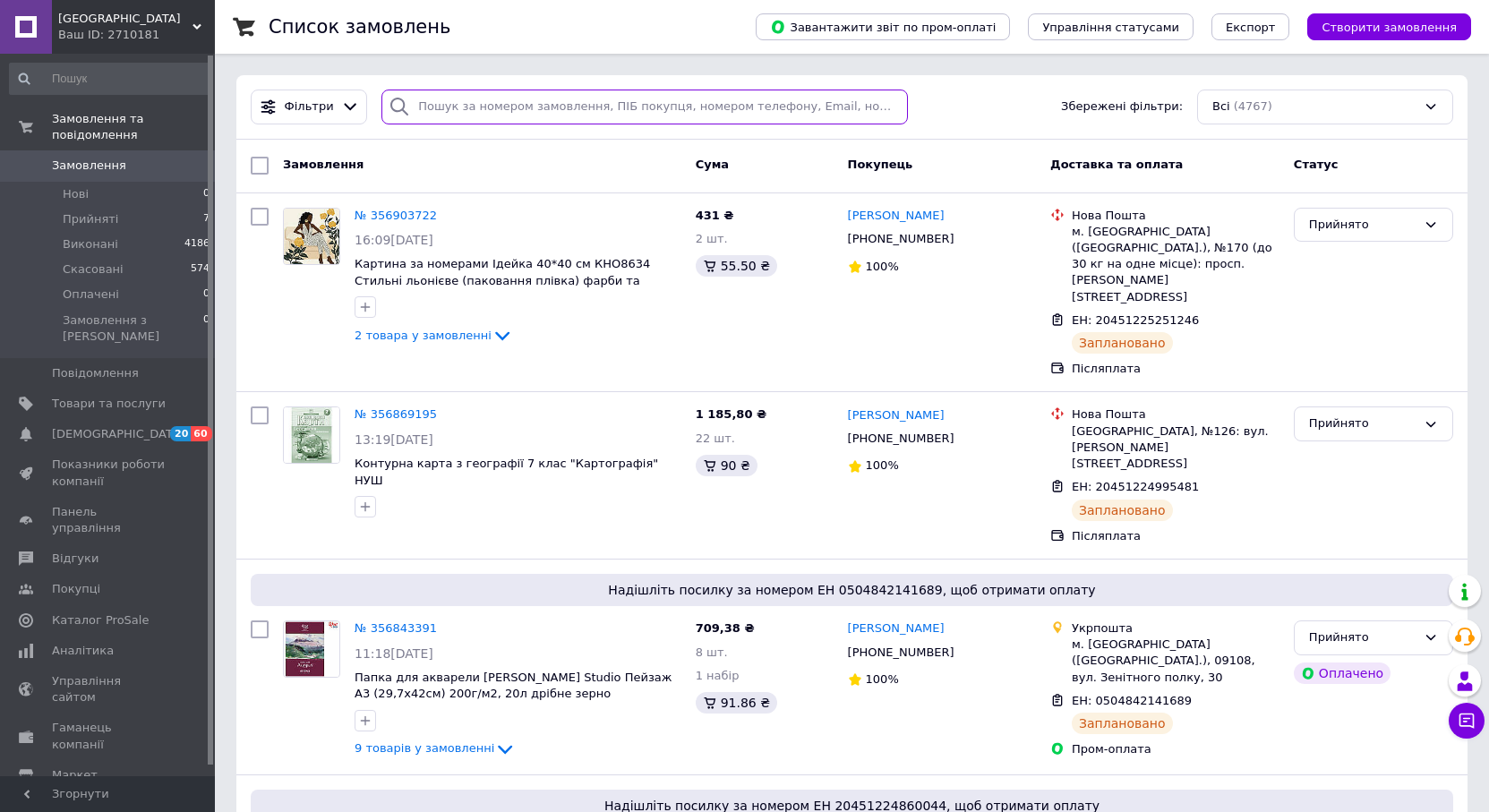
click at [512, 108] on input "search" at bounding box center [644, 107] width 526 height 35
paste input "356793383"
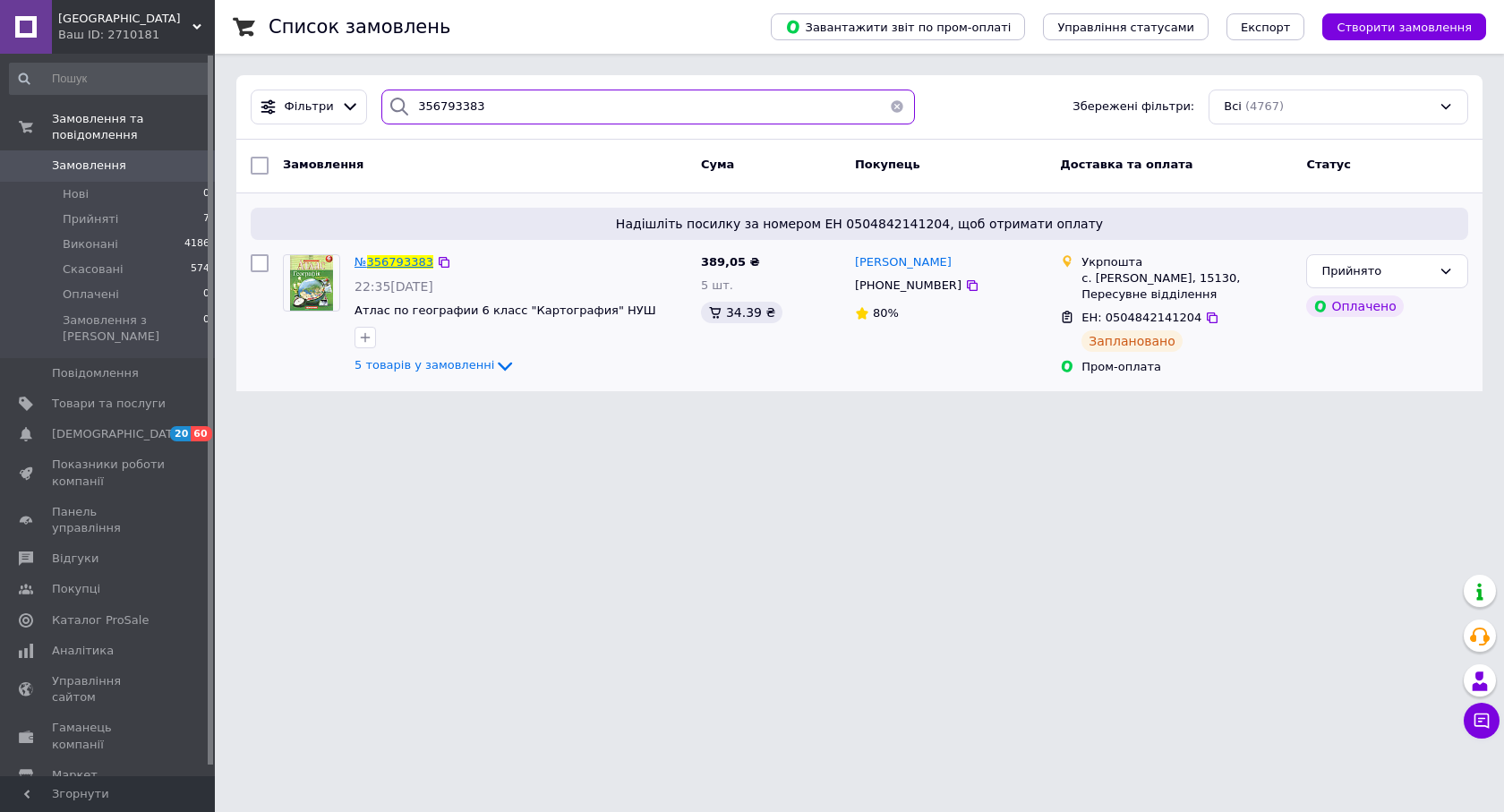
type input "356793383"
click at [405, 263] on span "356793383" at bounding box center [401, 262] width 66 height 14
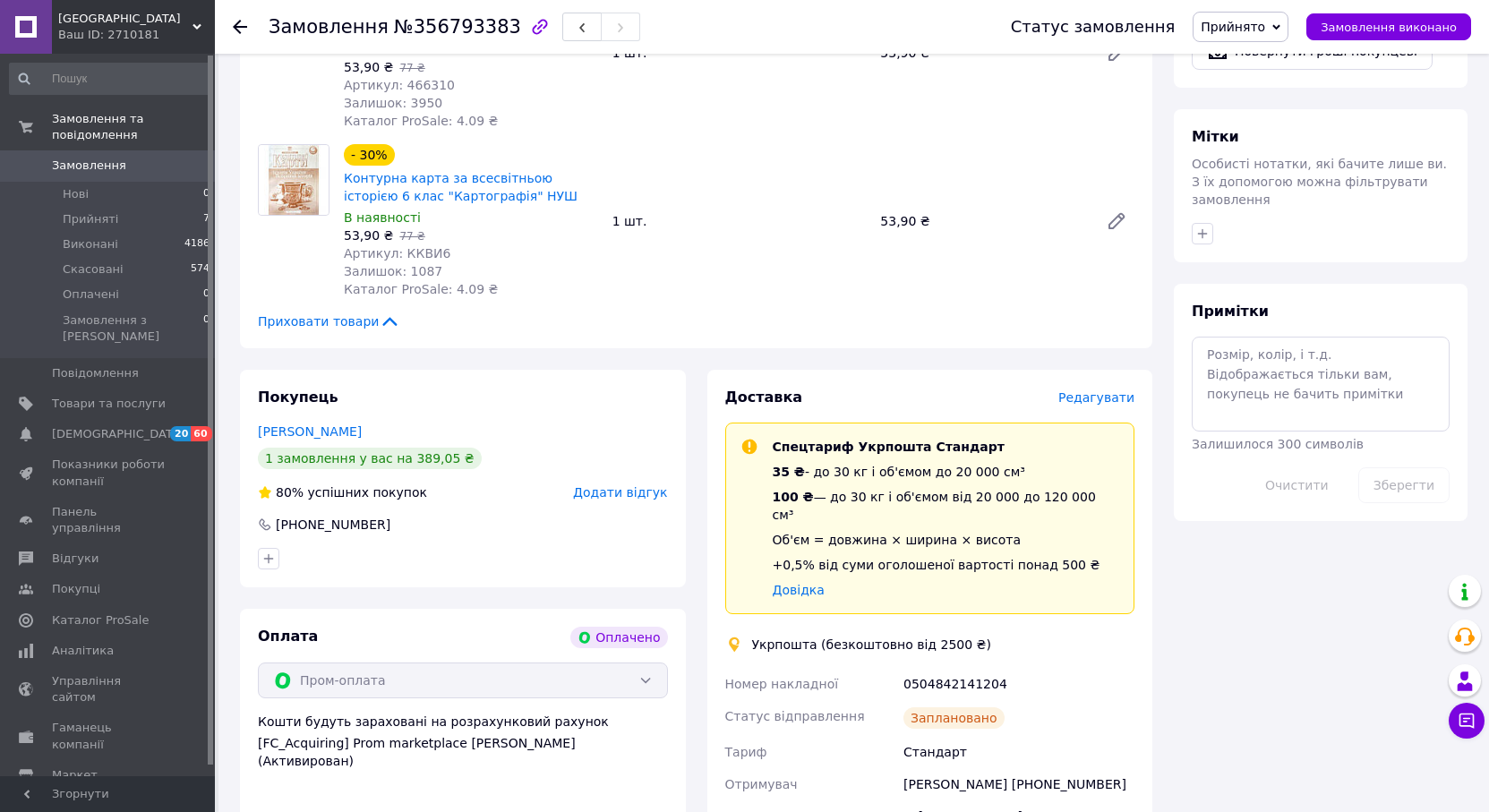
scroll to position [1611, 0]
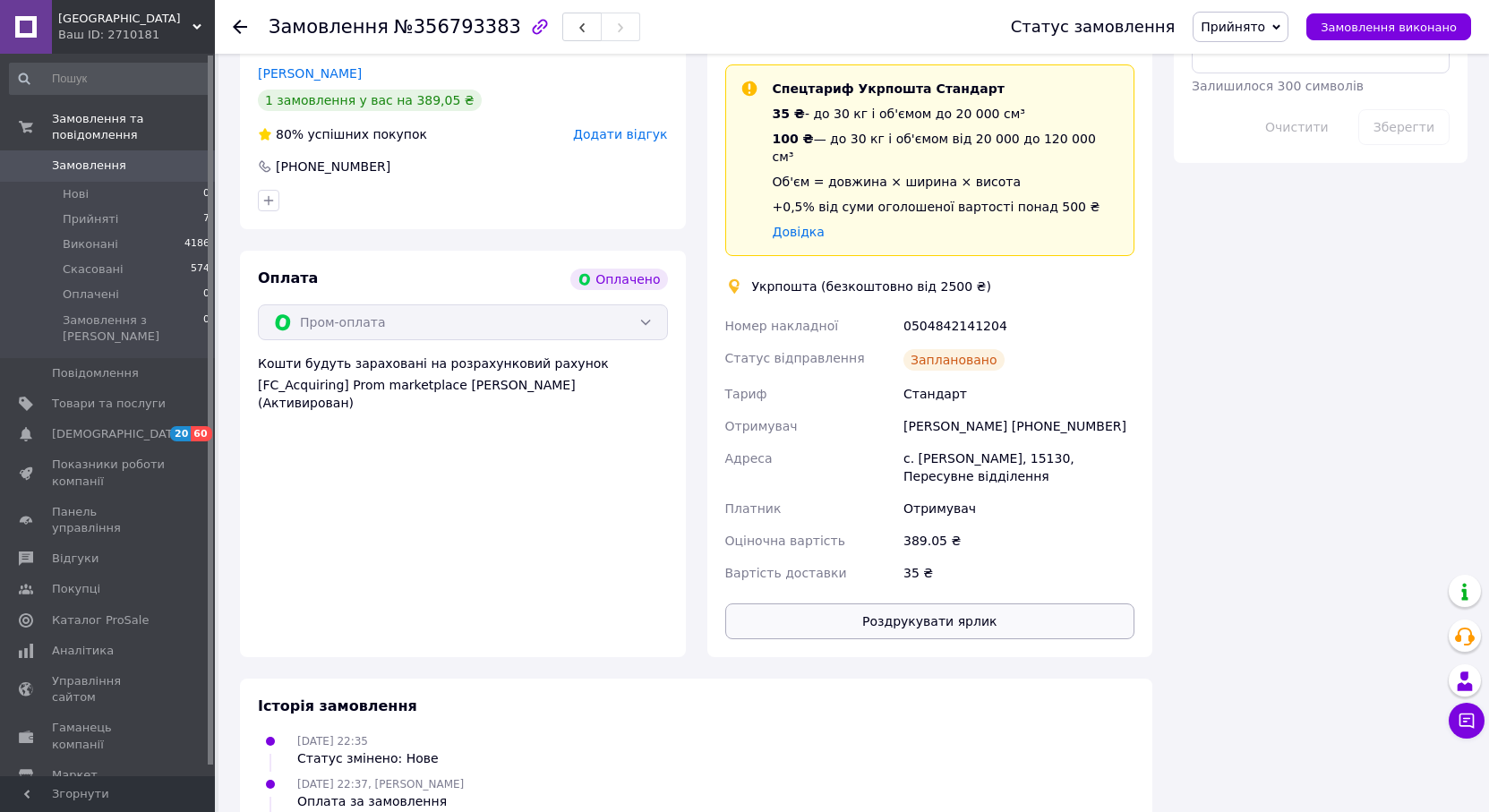
click at [929, 603] on button "Роздрукувати ярлик" at bounding box center [930, 621] width 410 height 36
drag, startPoint x: 1151, startPoint y: 351, endPoint x: 1058, endPoint y: 379, distance: 97.1
click at [1054, 355] on div "Доставка Редагувати Спецтариф Укрпошта Стандарт 35 ₴ - до 30 кг і об'ємом до 20…" at bounding box center [930, 334] width 446 height 646
copy div "380970454776"
click at [83, 158] on span "Замовлення" at bounding box center [89, 166] width 74 height 17
